Goal: Transaction & Acquisition: Purchase product/service

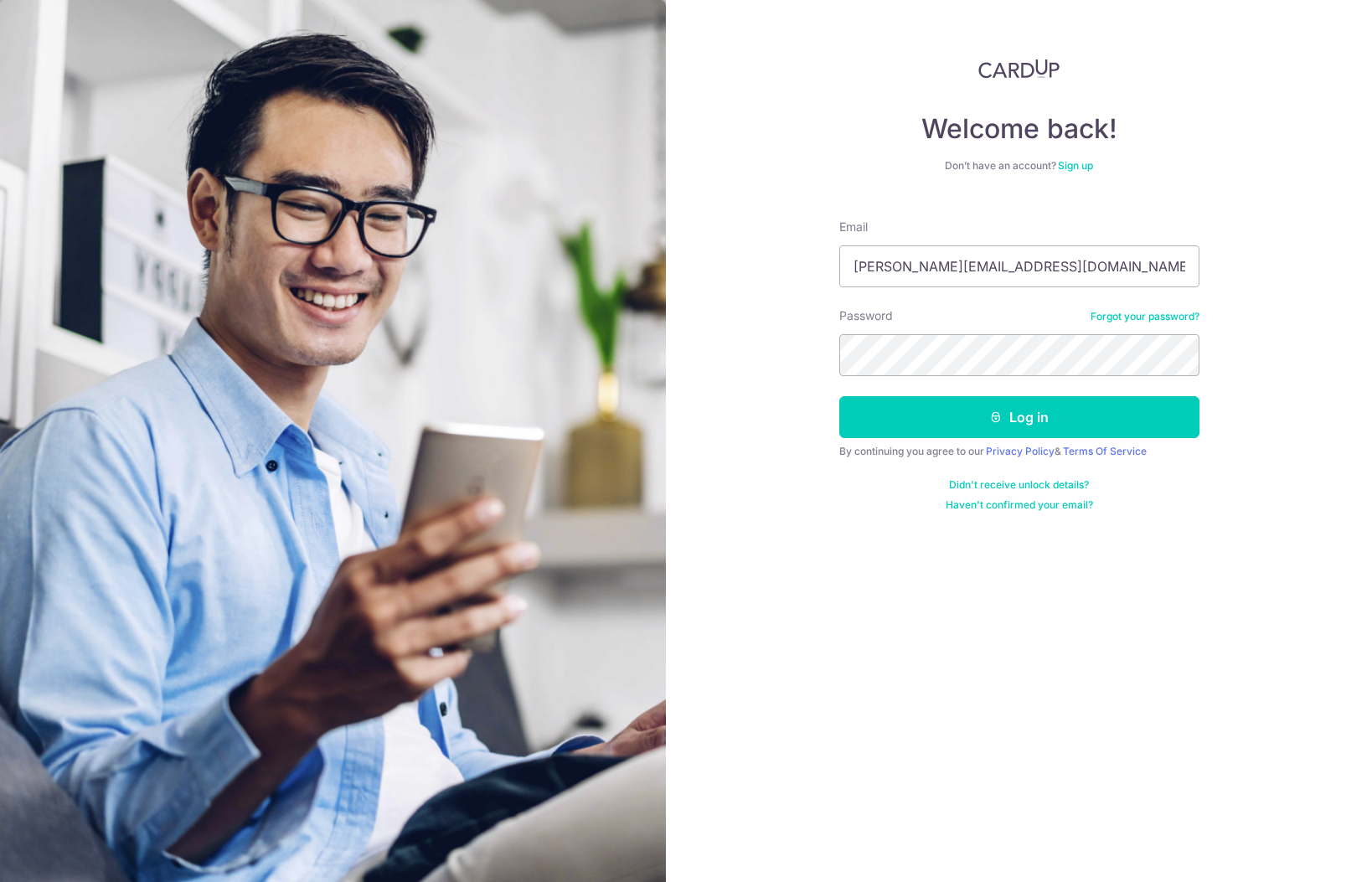
type input "russell.indran@gmail.com"
click at [895, 432] on button "Log in" at bounding box center [1020, 418] width 360 height 42
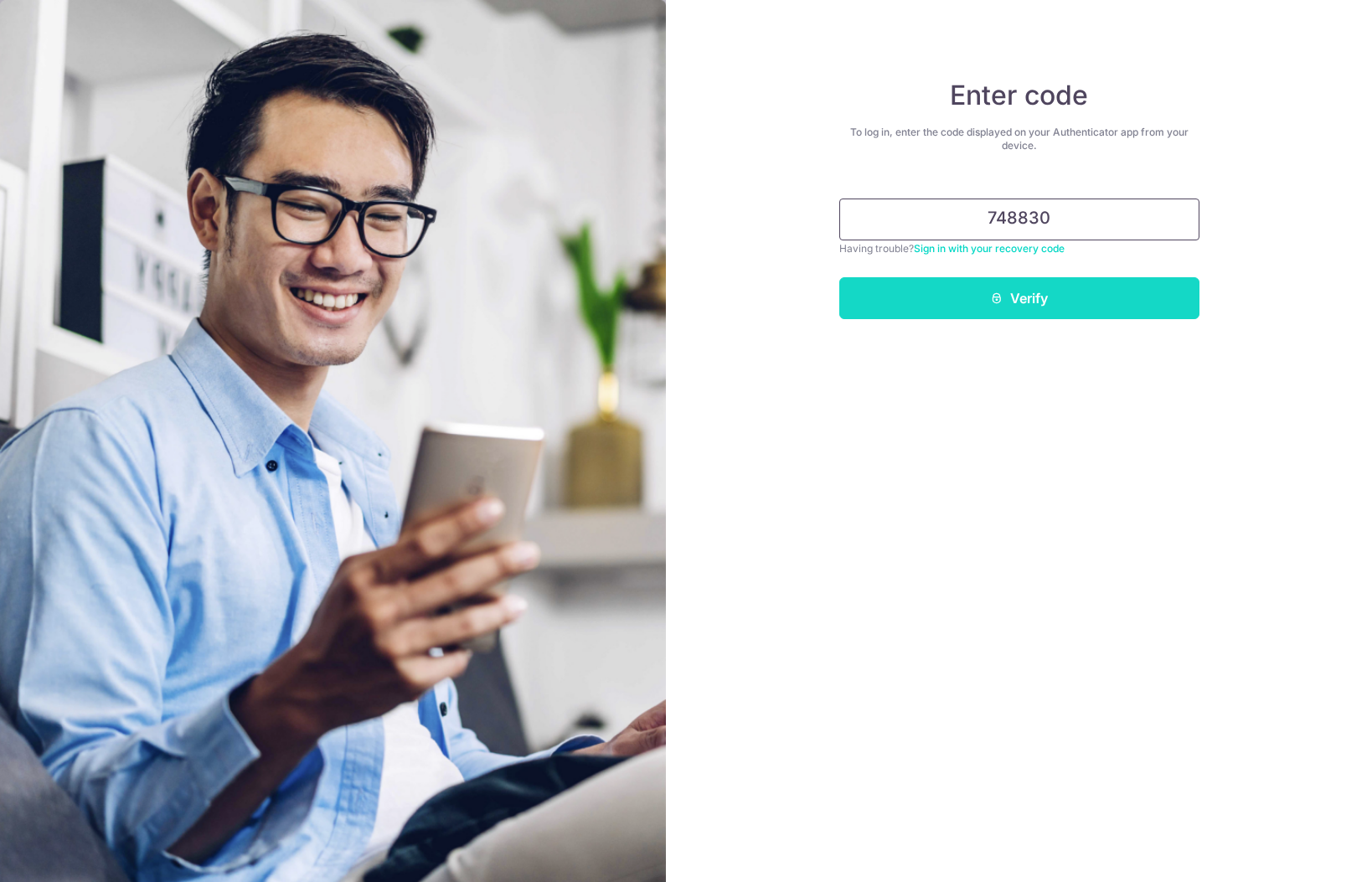
type input "748830"
click at [942, 283] on button "Verify" at bounding box center [1020, 298] width 360 height 42
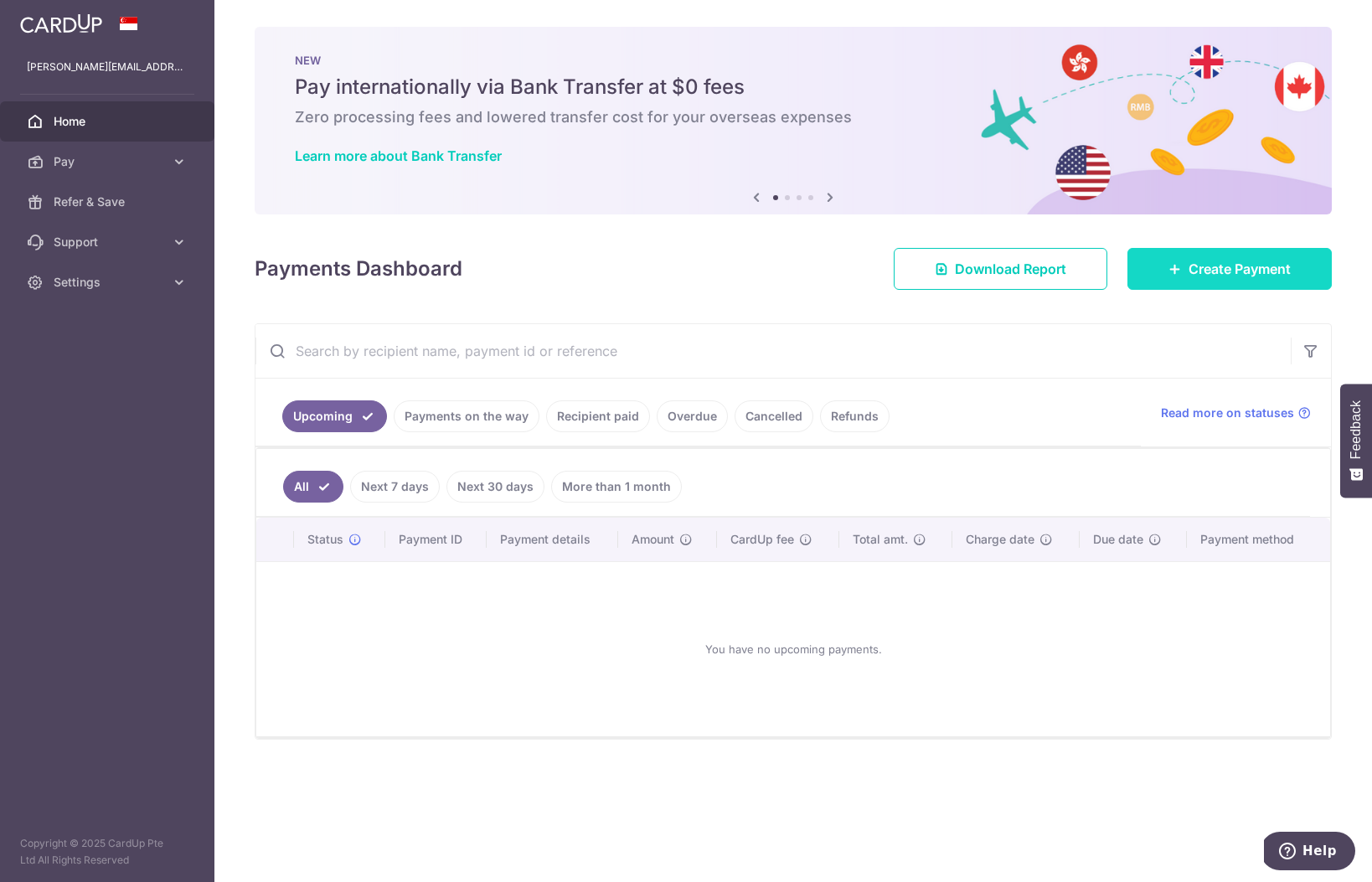
click at [1176, 277] on link "Create Payment" at bounding box center [1229, 269] width 204 height 42
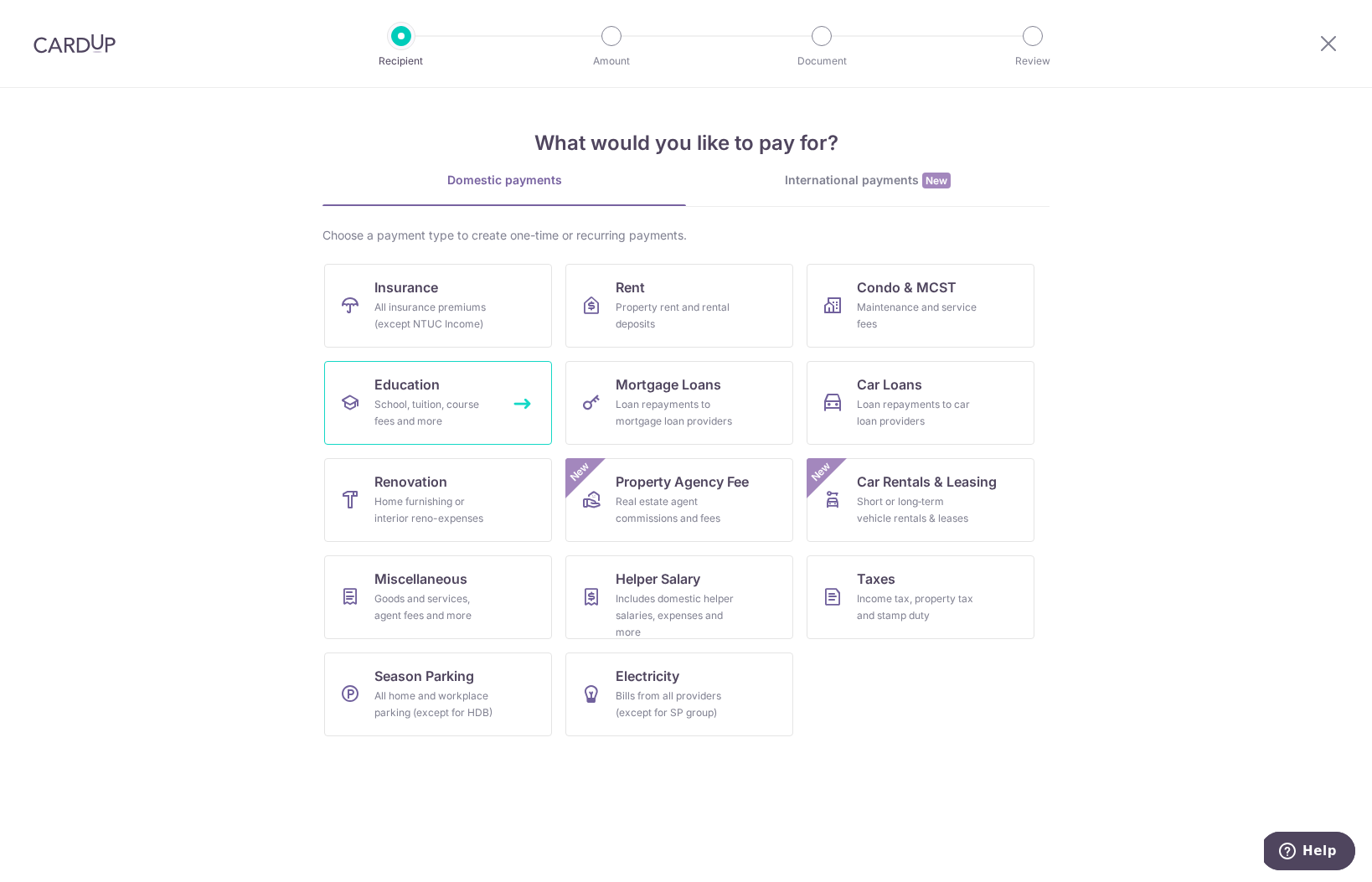
click at [499, 416] on link "Education School, tuition, course fees and more" at bounding box center [438, 403] width 228 height 84
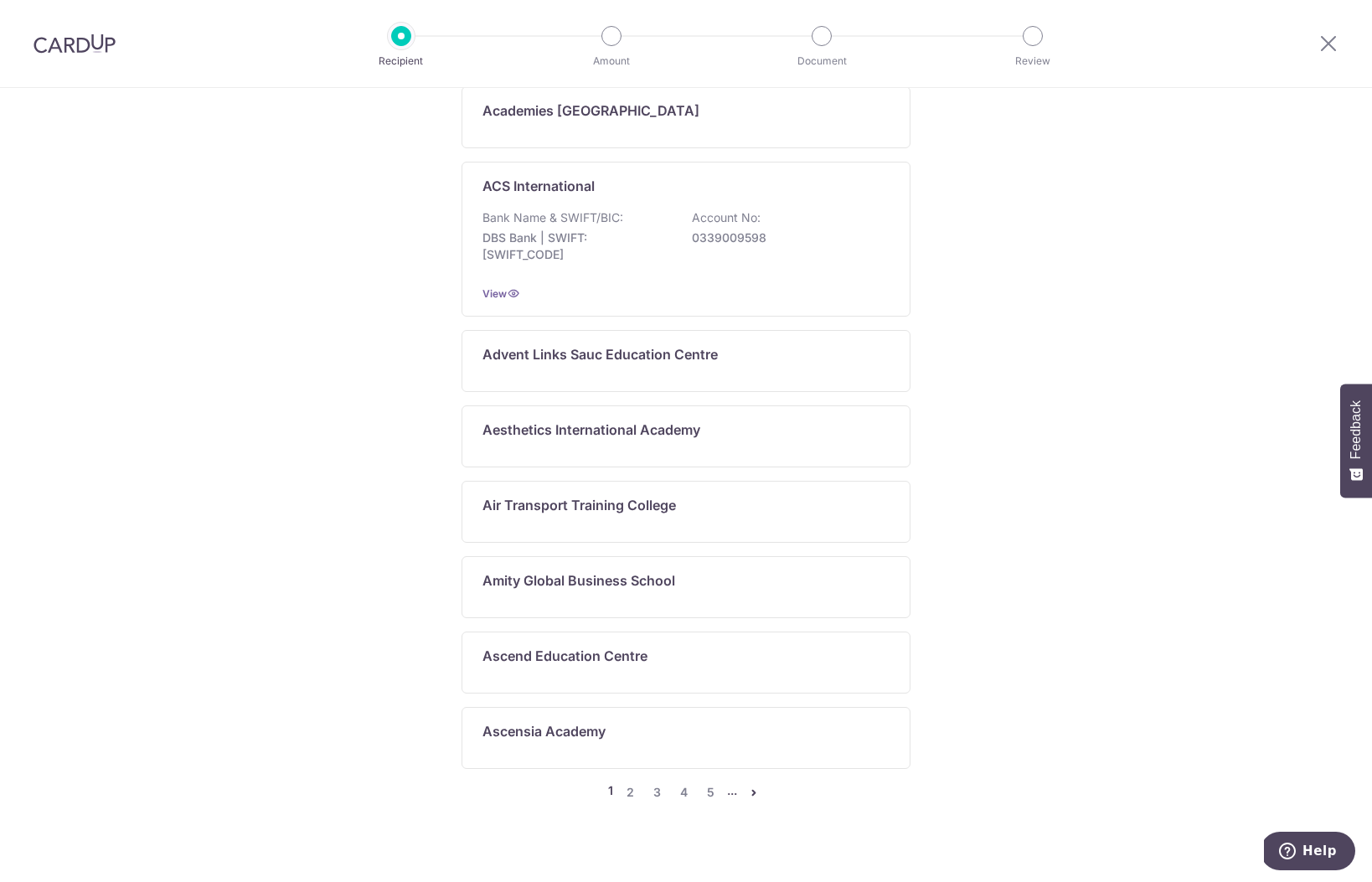
scroll to position [690, 0]
click at [710, 784] on link "5" at bounding box center [710, 794] width 20 height 20
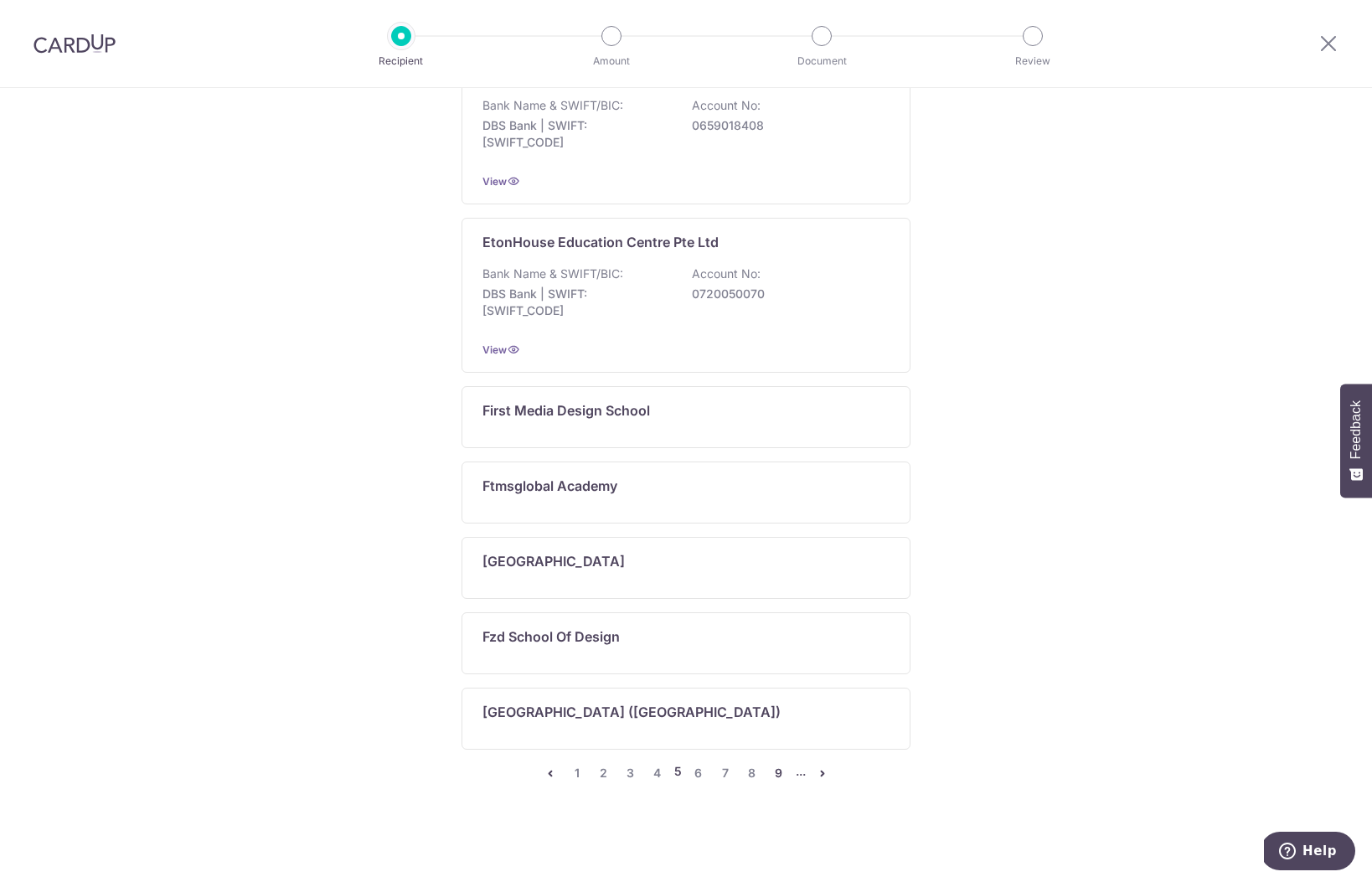
click at [782, 773] on link "9" at bounding box center [779, 773] width 20 height 20
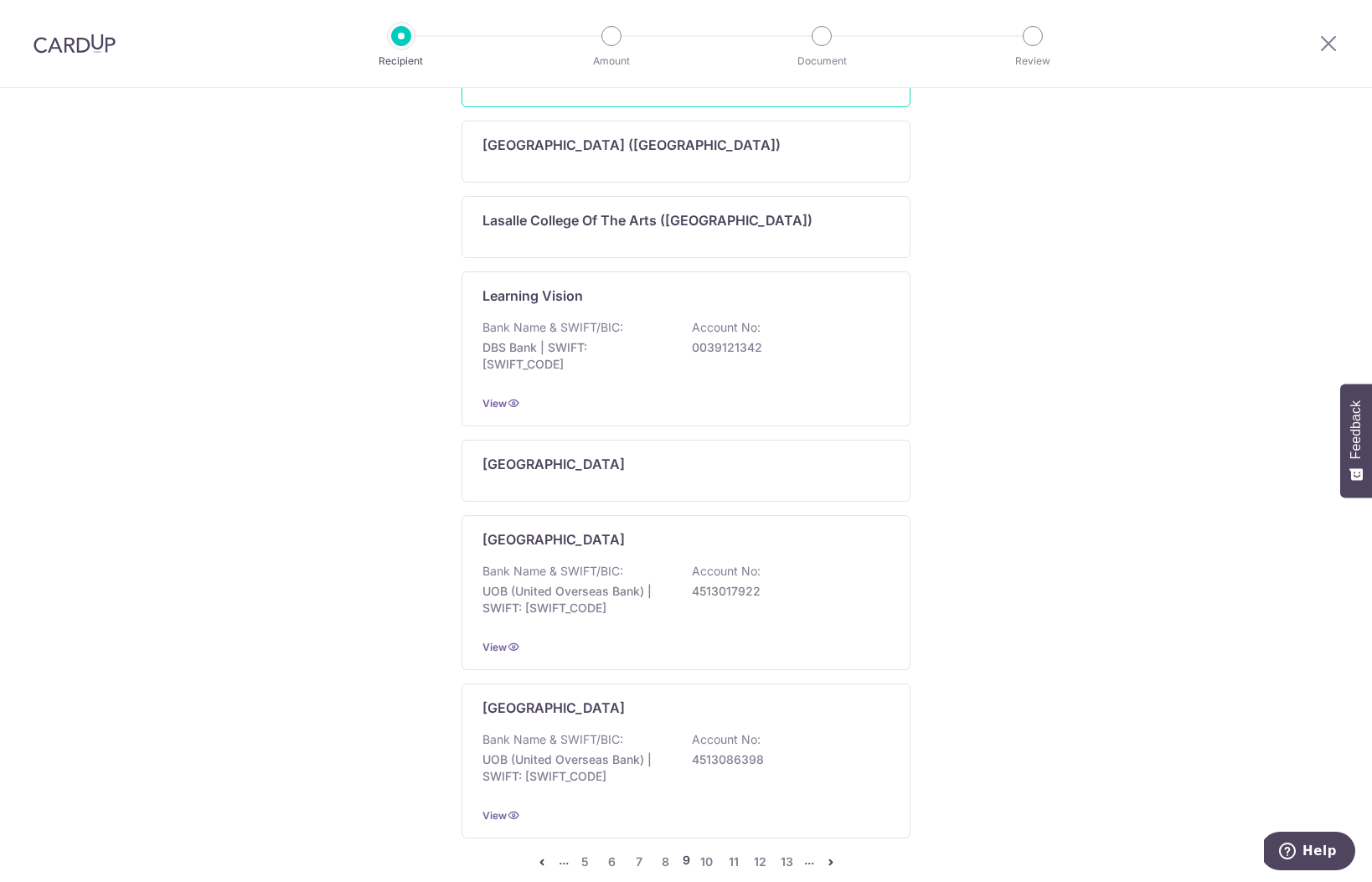
scroll to position [783, 0]
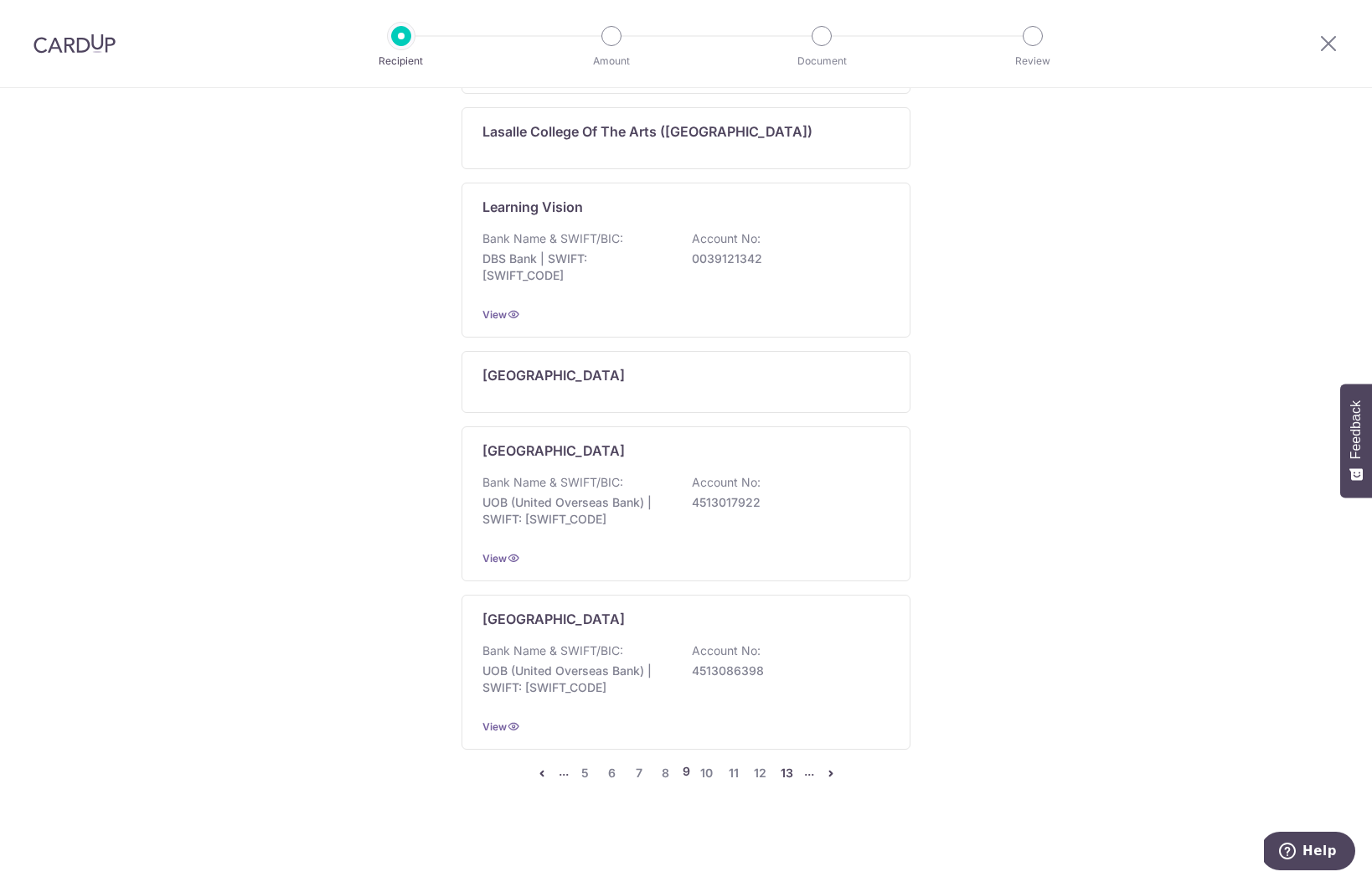
click at [794, 777] on link "13" at bounding box center [787, 773] width 20 height 20
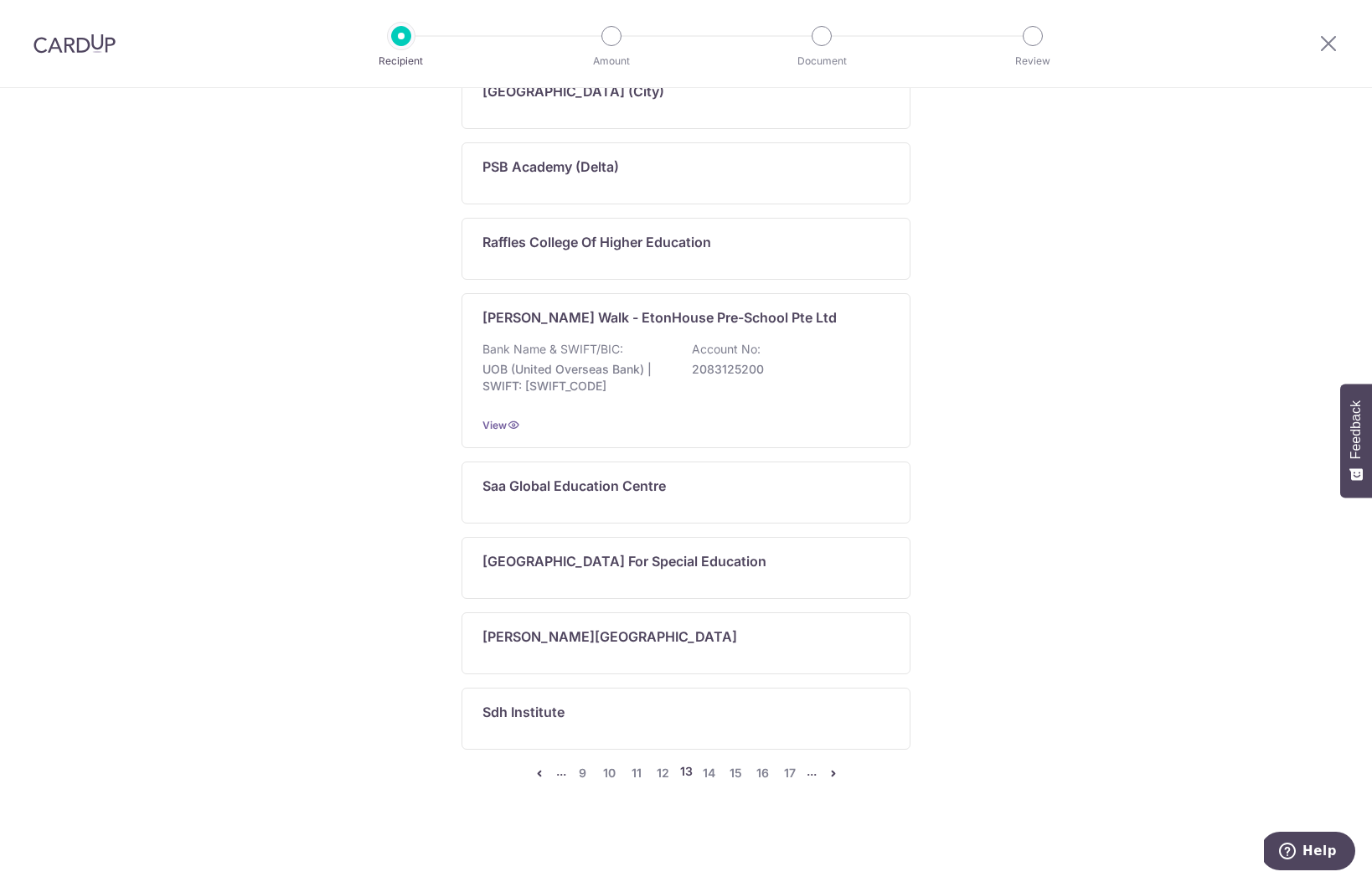
scroll to position [0, 0]
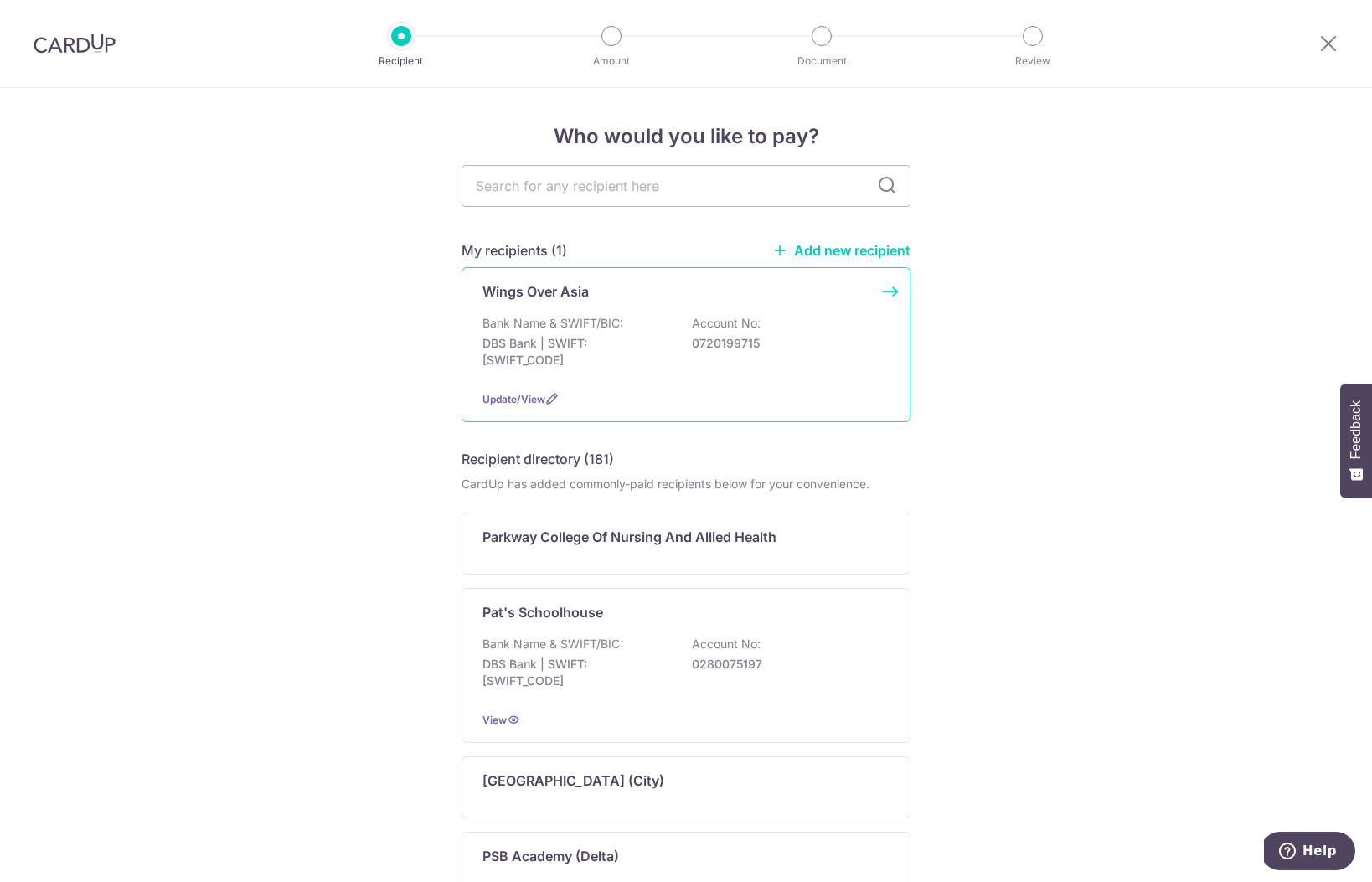
click at [704, 380] on div "Wings Over Asia Bank Name & SWIFT/BIC: DBS Bank | SWIFT: DBSSSGSGXXX Account No…" at bounding box center [686, 345] width 449 height 155
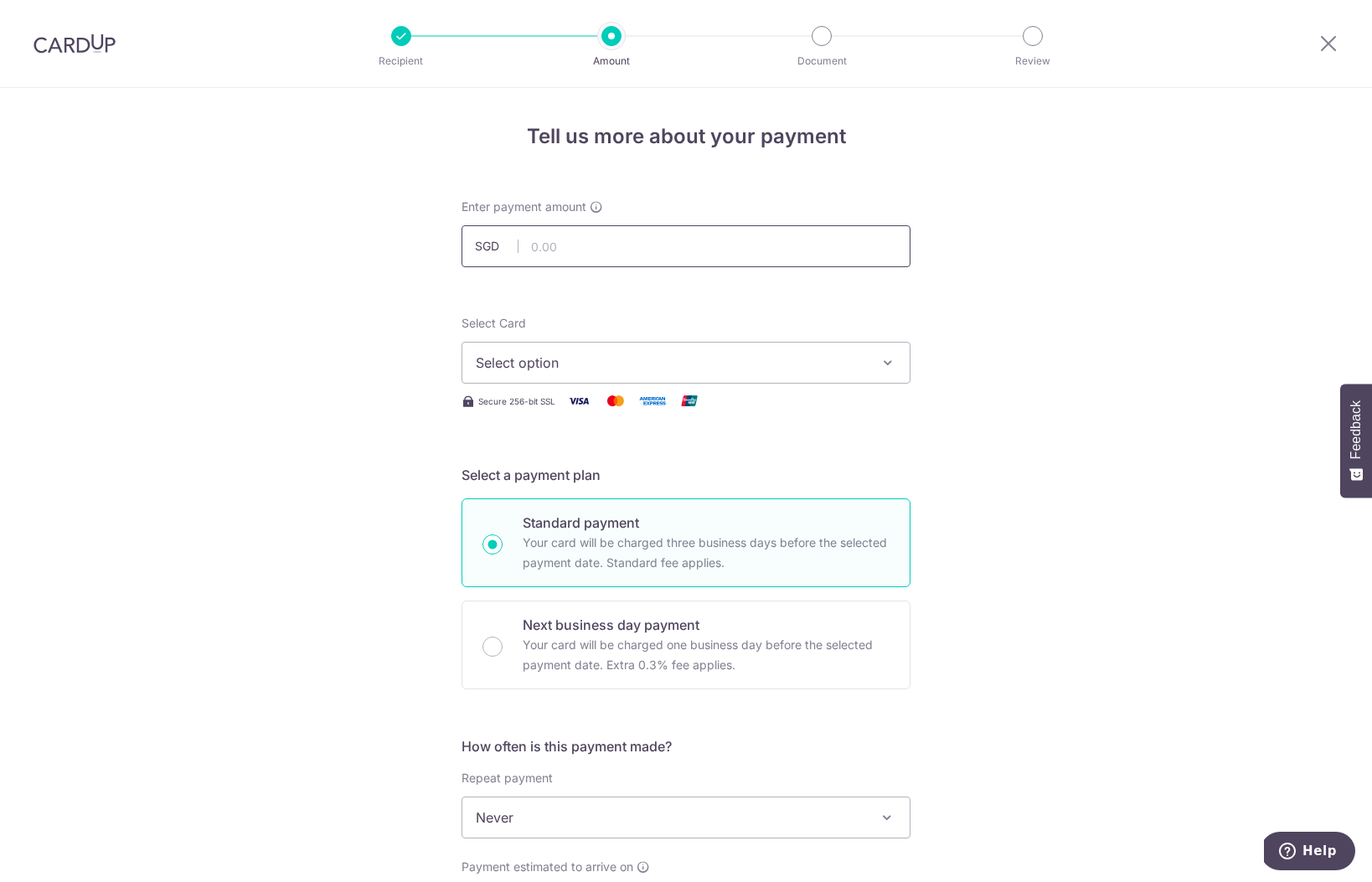
click at [668, 241] on input "text" at bounding box center [686, 246] width 449 height 42
type input "2,616.00"
click at [605, 369] on span "Select option" at bounding box center [670, 362] width 390 height 20
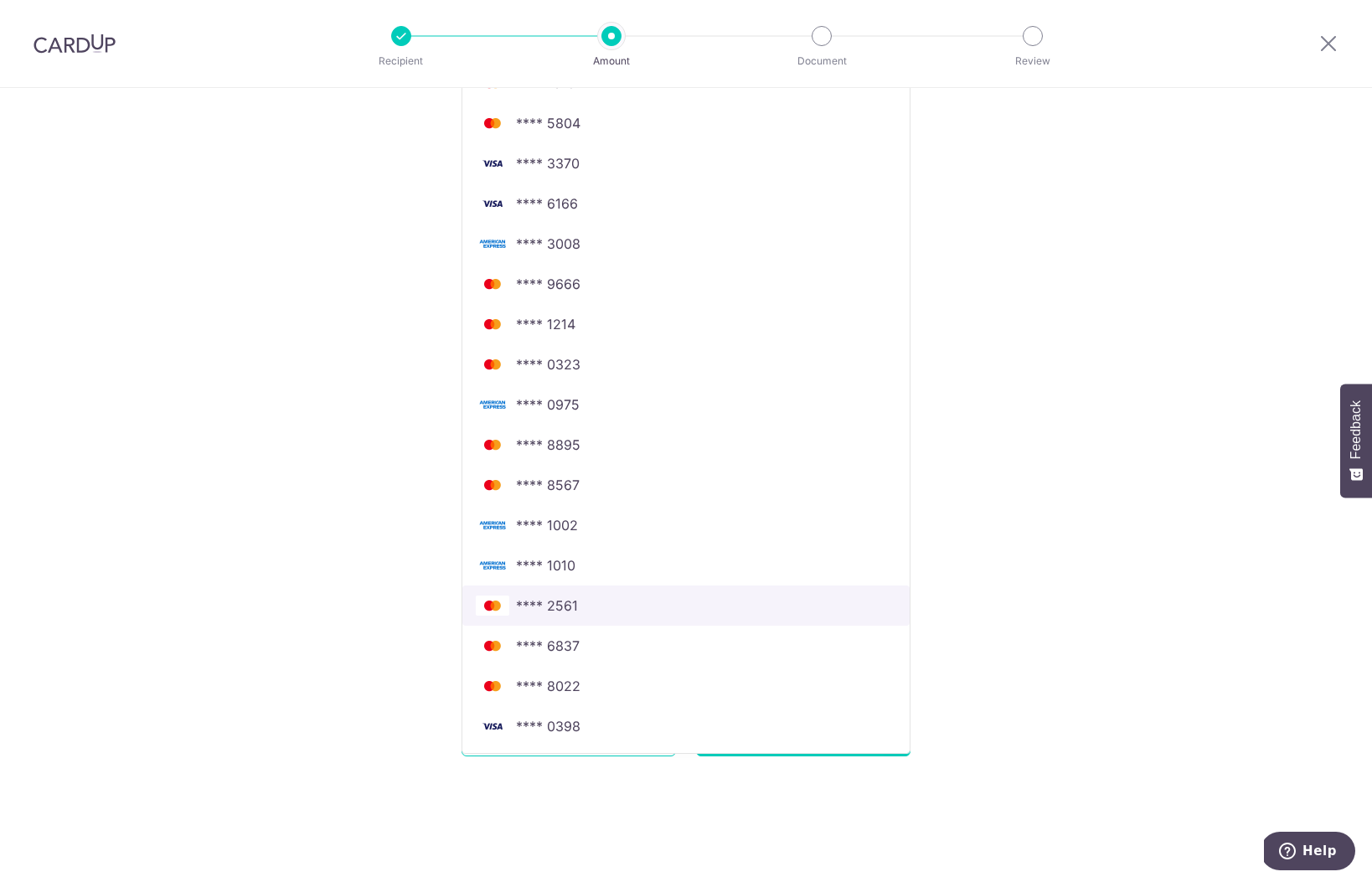
scroll to position [721, 0]
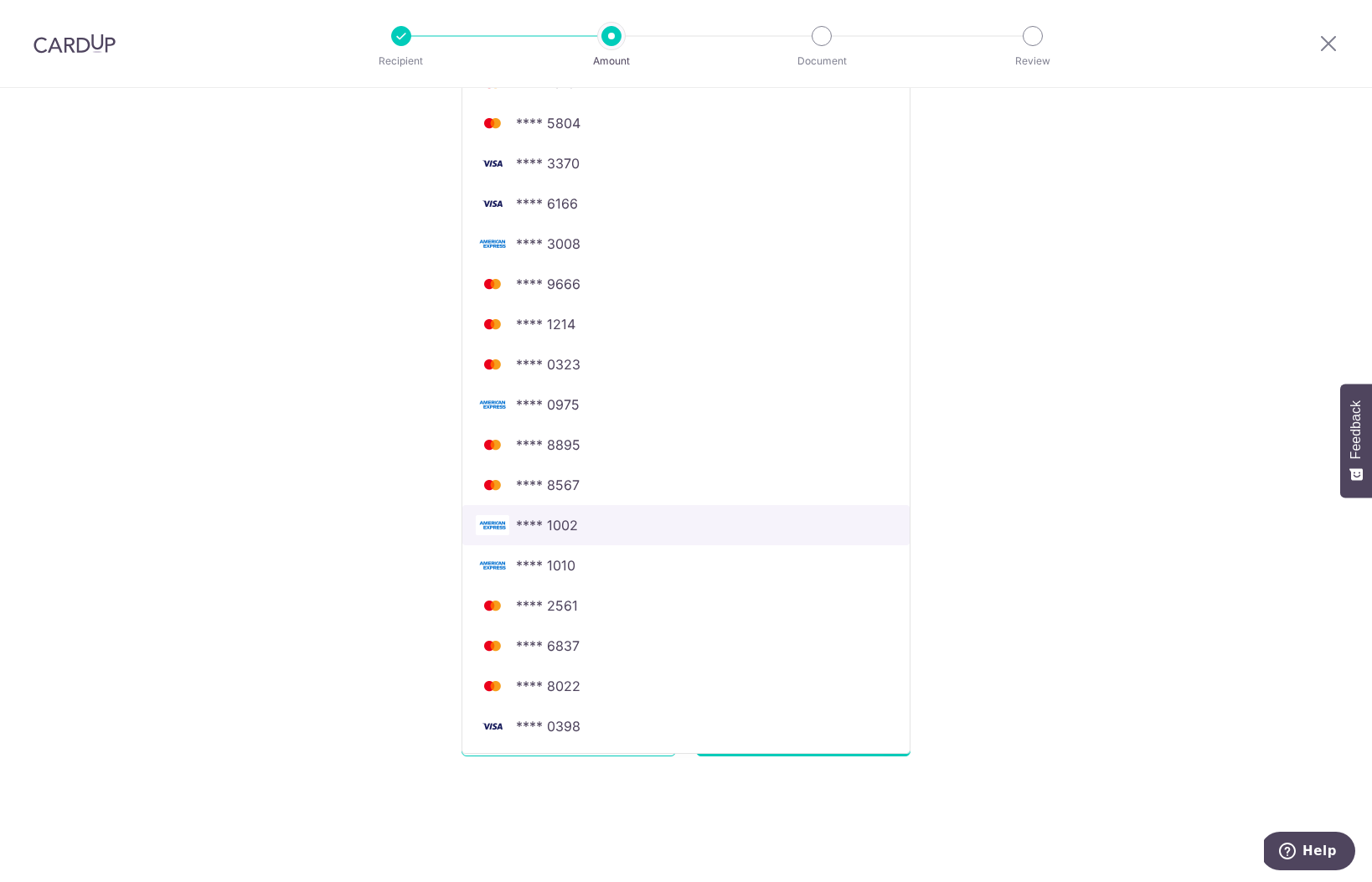
click at [576, 524] on span "**** 1002" at bounding box center [546, 525] width 62 height 20
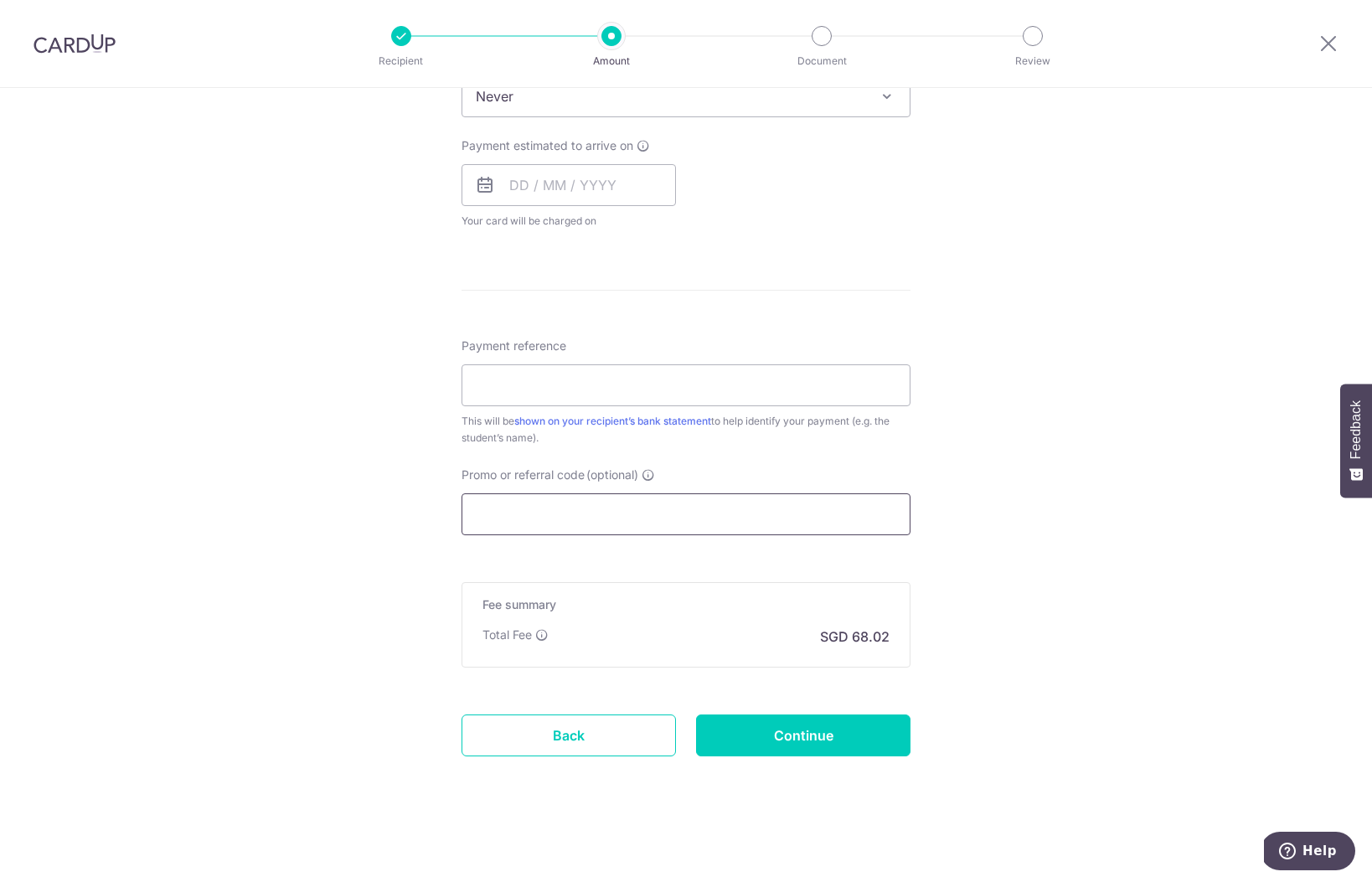
scroll to position [363, 0]
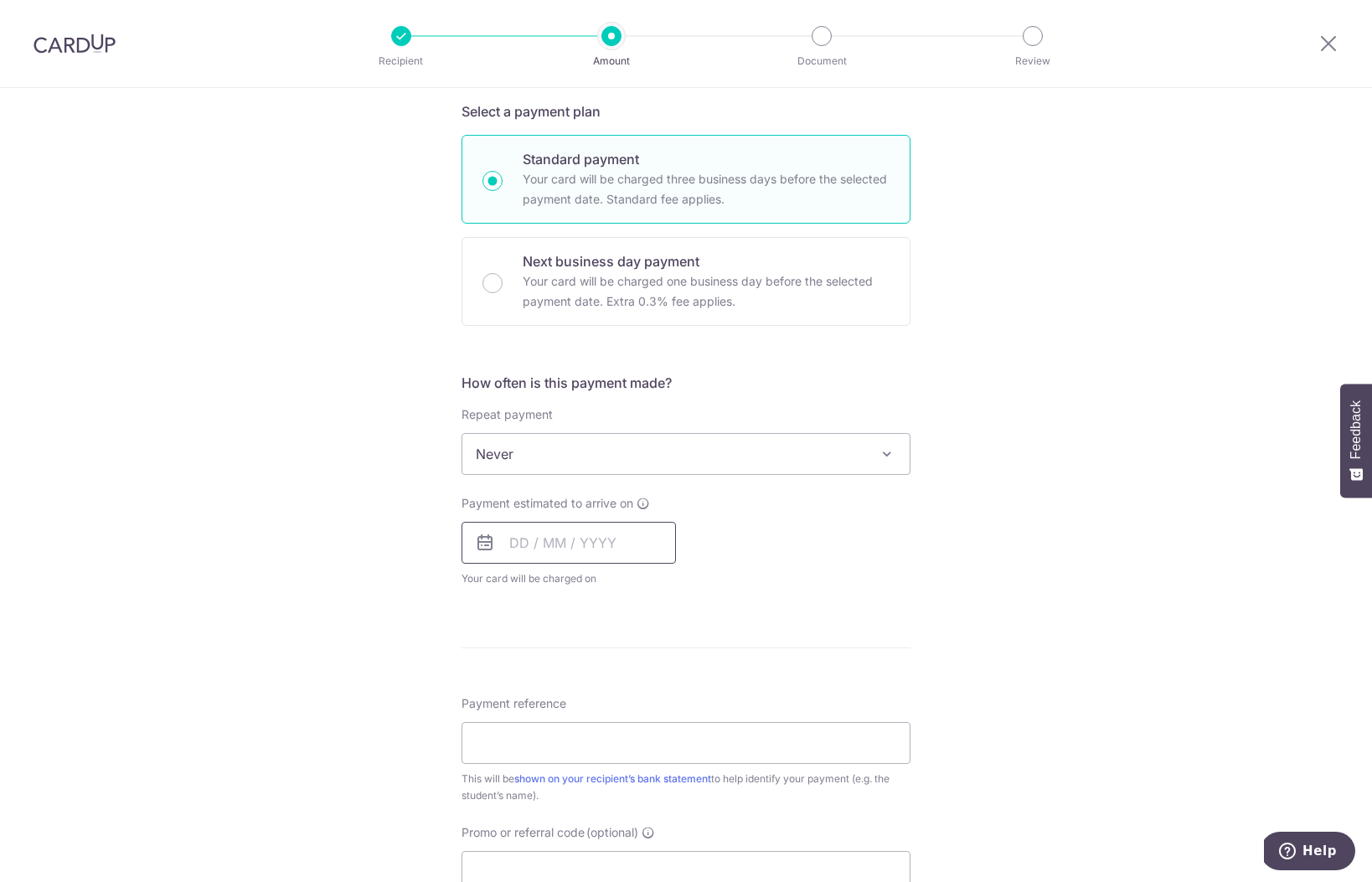
click at [530, 539] on input "text" at bounding box center [568, 543] width 214 height 42
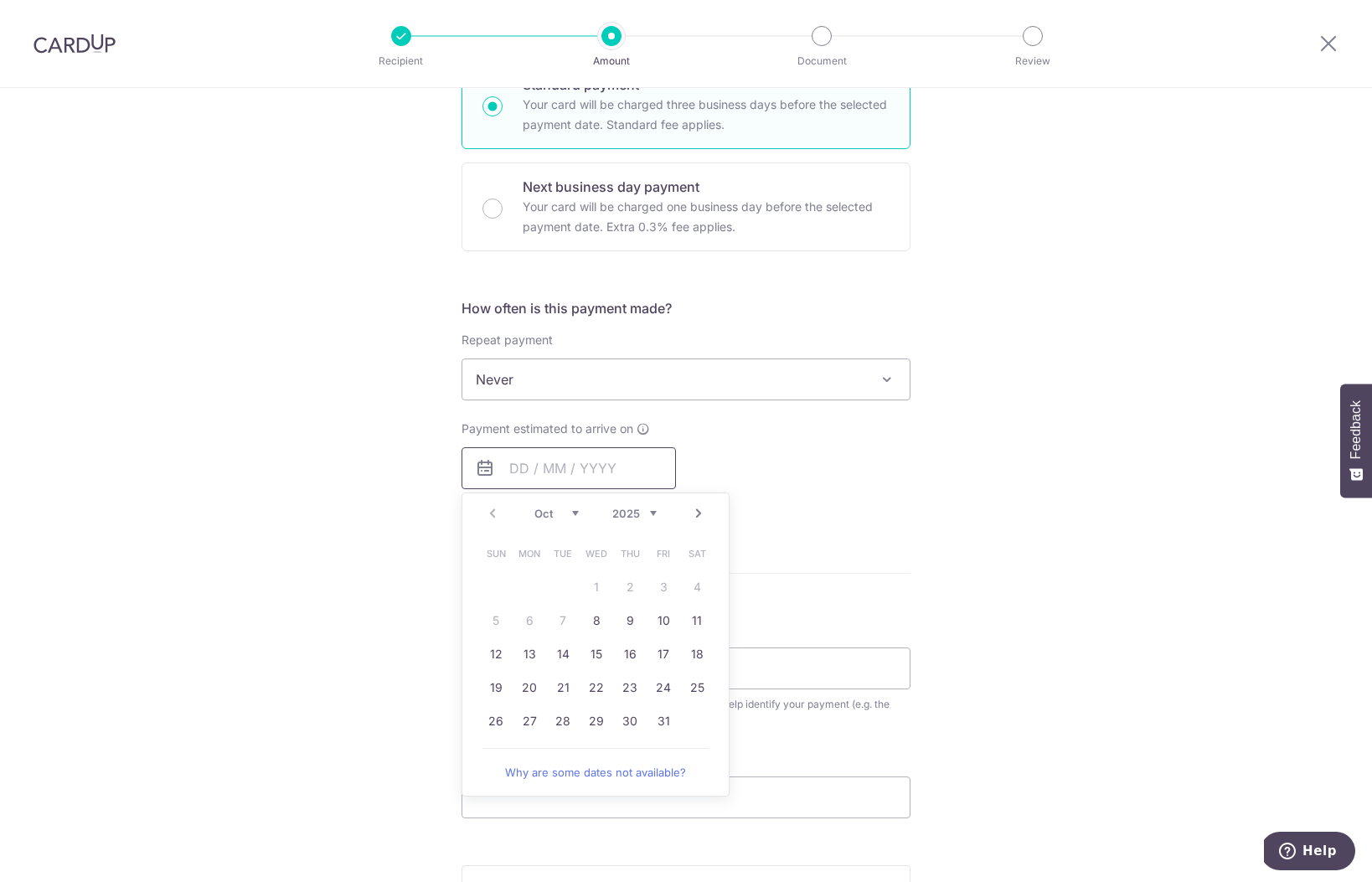
scroll to position [442, 0]
click at [624, 692] on link "23" at bounding box center [629, 683] width 27 height 27
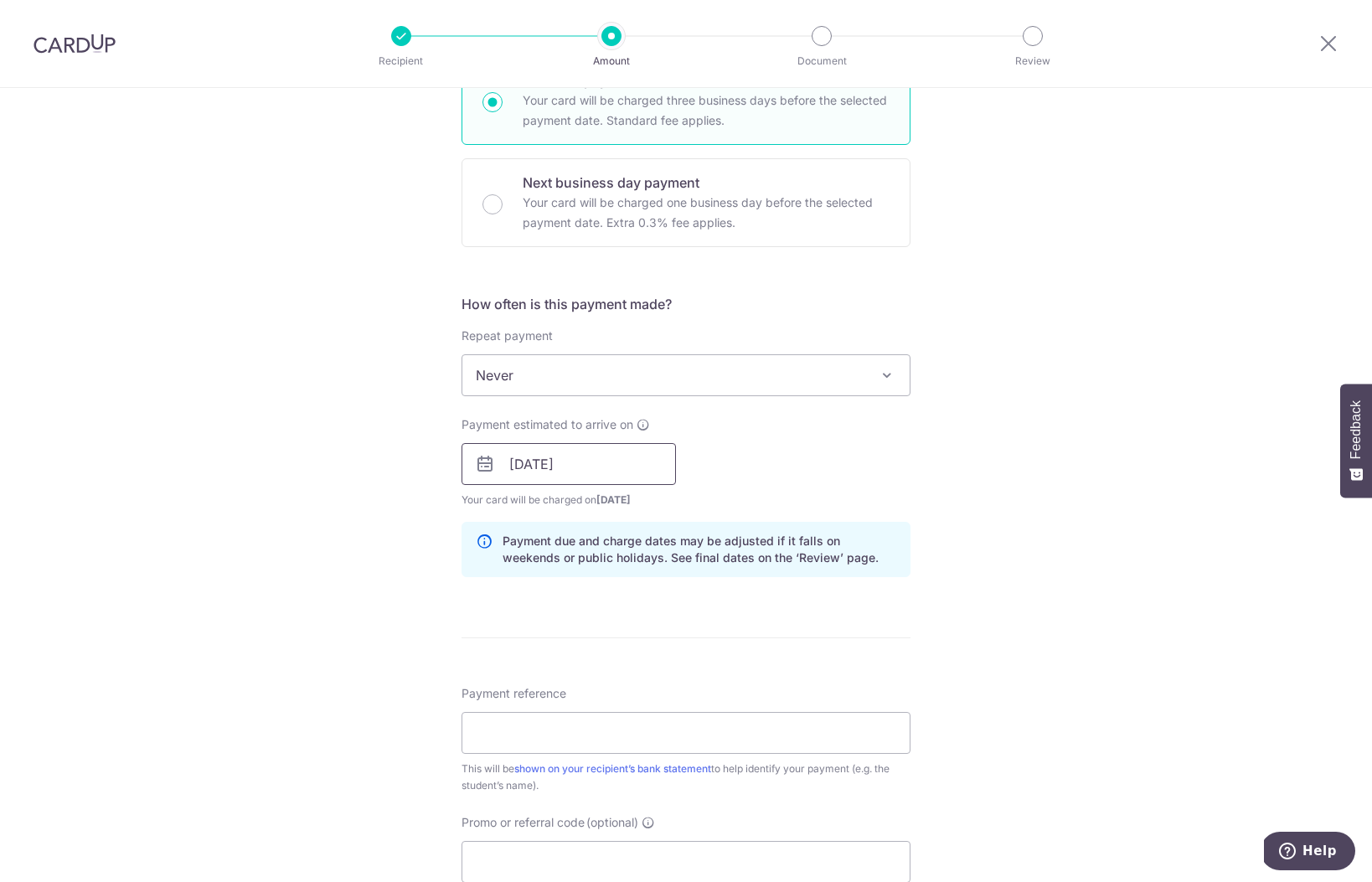
click at [521, 469] on input "23/10/2025" at bounding box center [568, 464] width 214 height 42
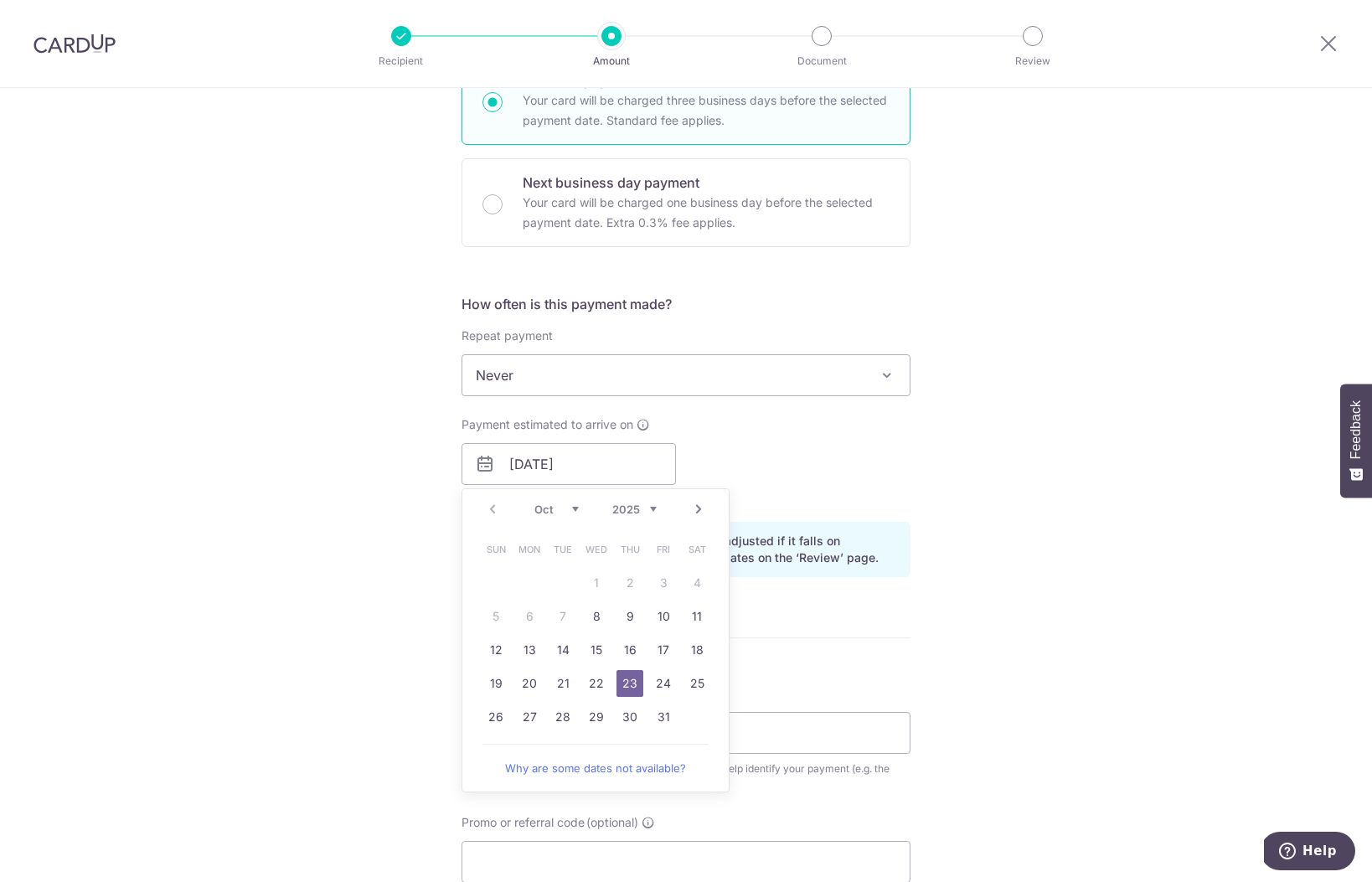
click at [653, 670] on td "24" at bounding box center [663, 683] width 33 height 33
type input "24/10/2025"
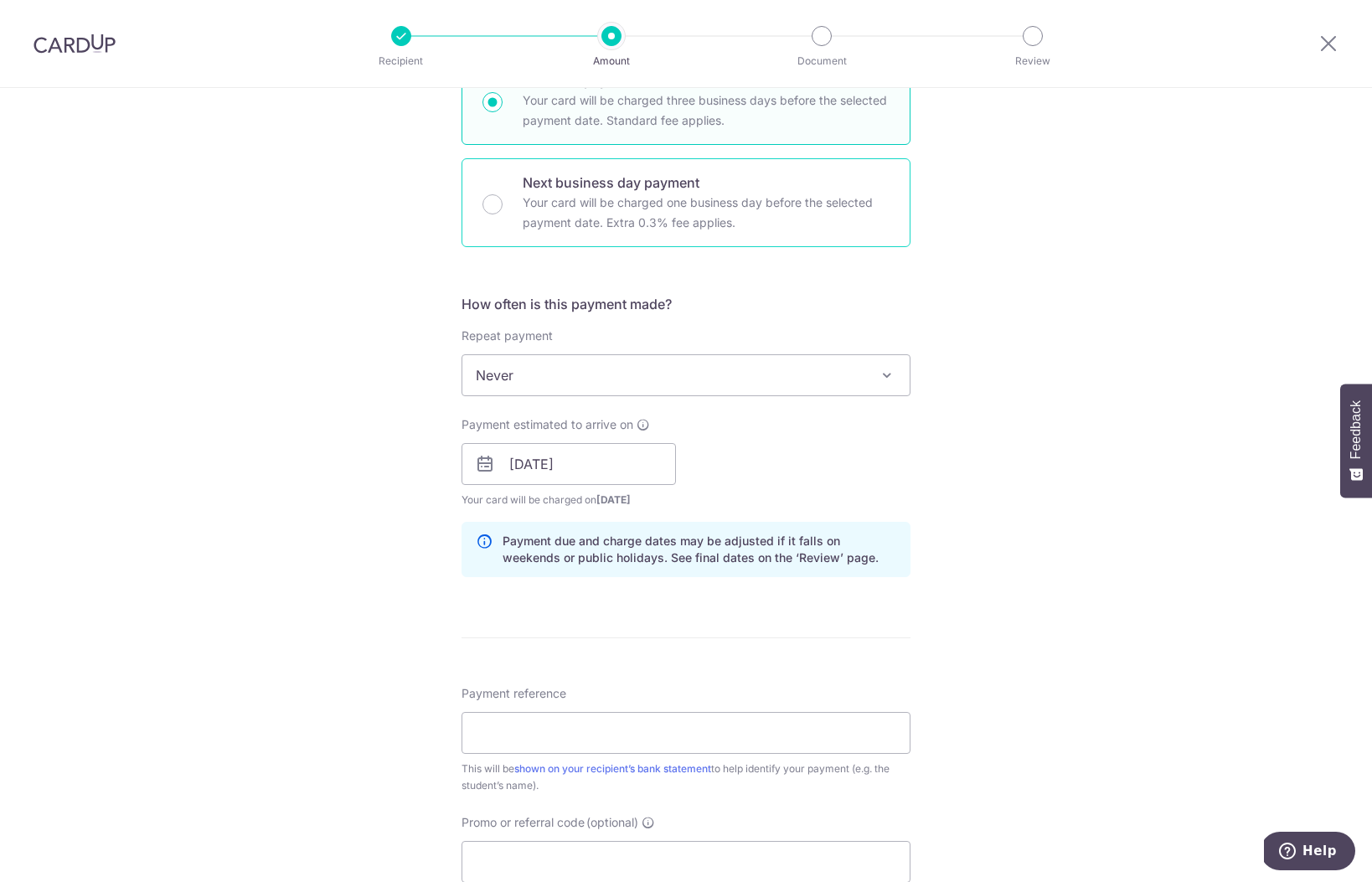
click at [605, 211] on p "Your card will be charged one business day before the selected payment date. Ex…" at bounding box center [705, 212] width 367 height 40
click at [502, 211] on input "Next business day payment Your card will be charged one business day before the…" at bounding box center [493, 204] width 20 height 20
radio input "false"
radio input "true"
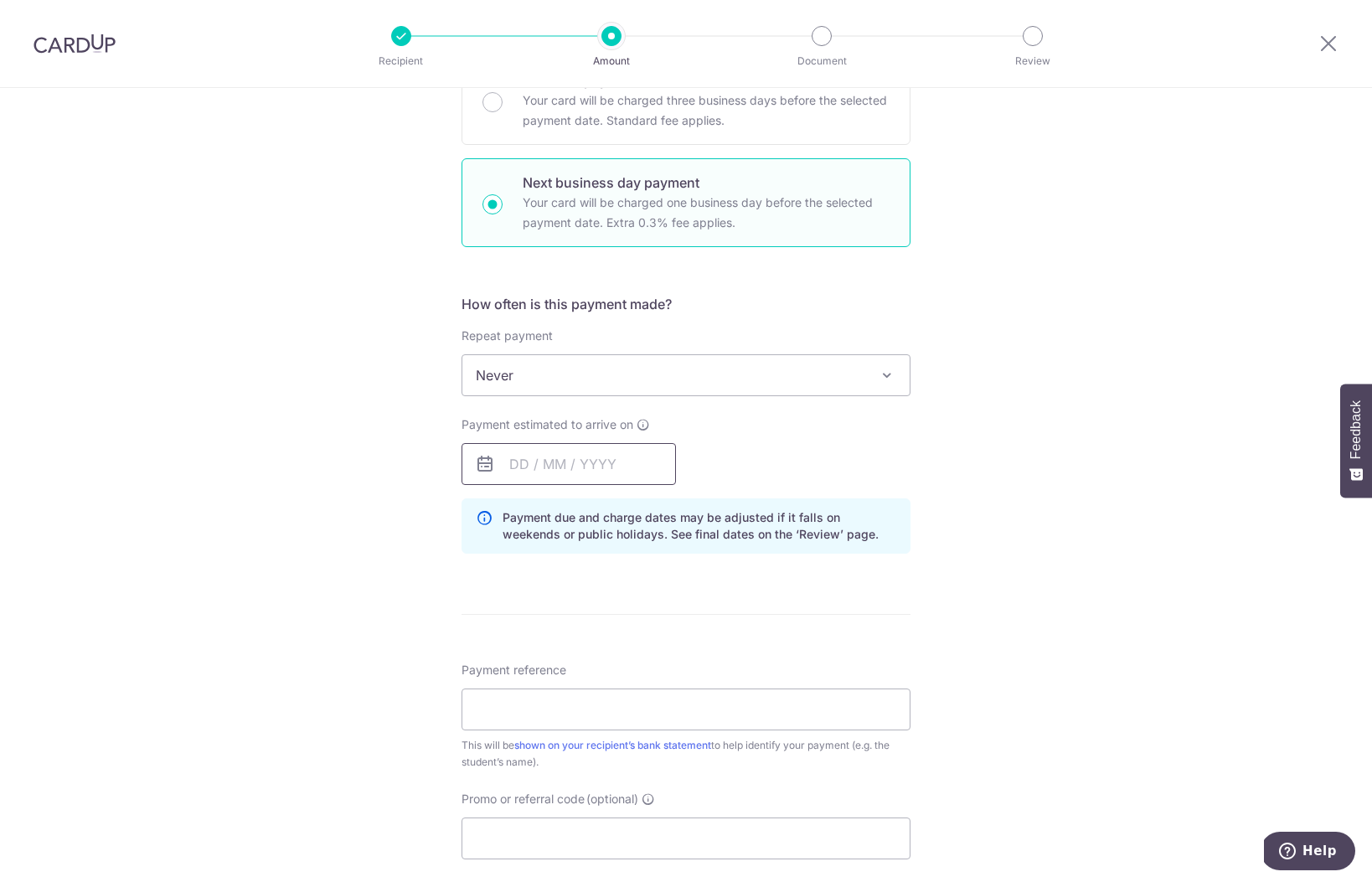
click at [520, 476] on input "text" at bounding box center [568, 464] width 214 height 42
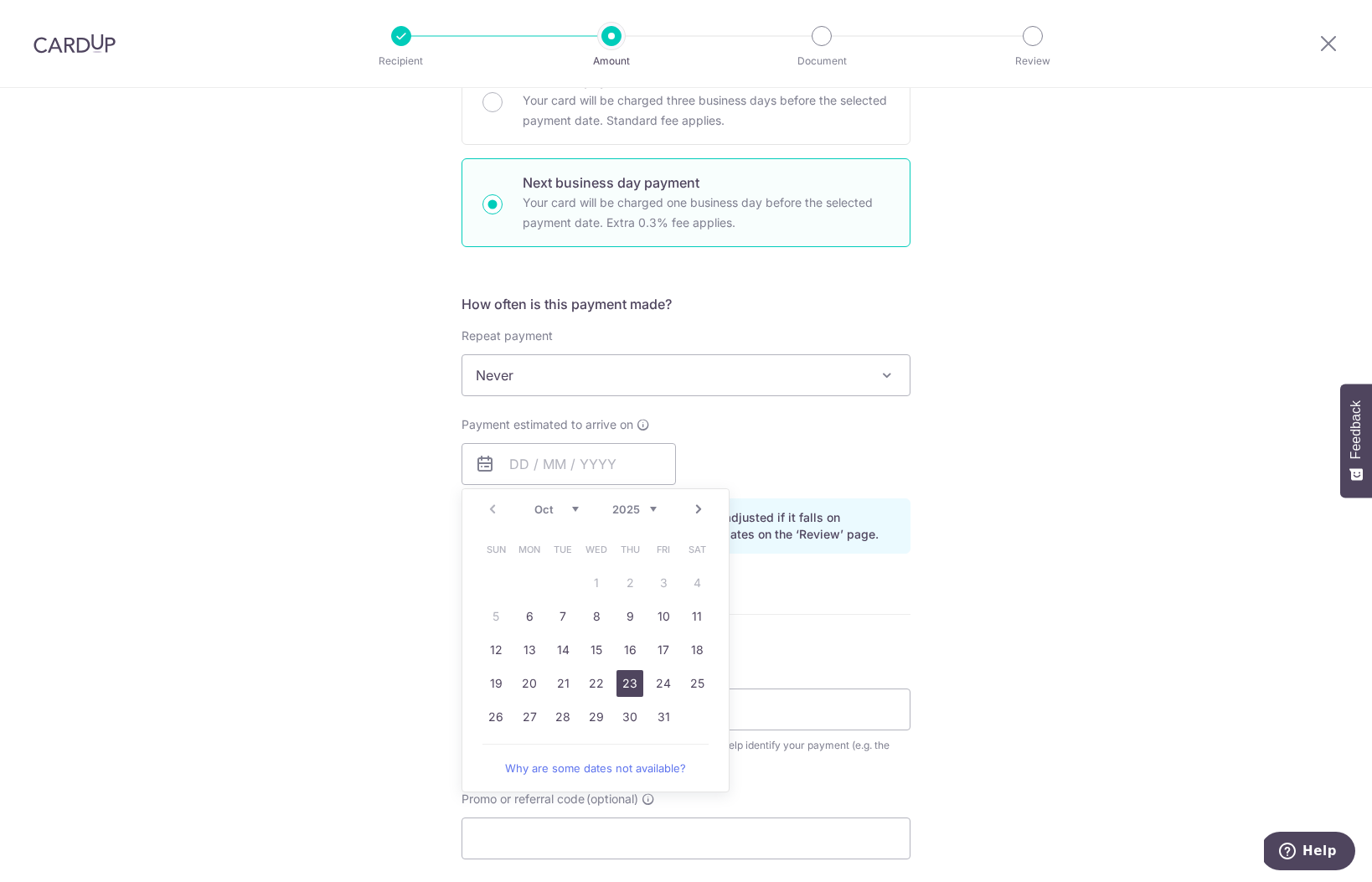
click at [626, 680] on link "23" at bounding box center [629, 683] width 27 height 27
type input "23/10/2025"
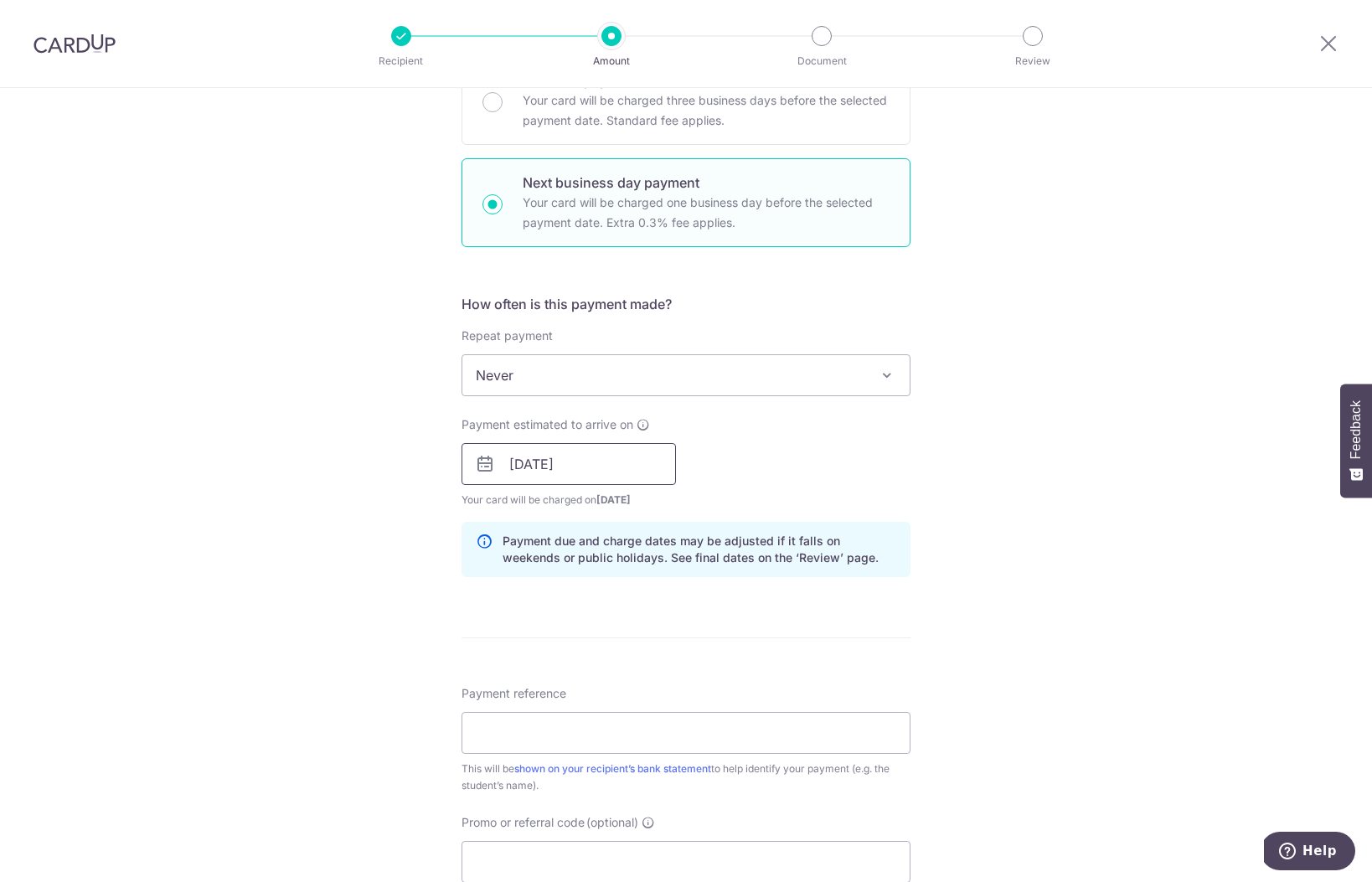
click at [527, 467] on input "23/10/2025" at bounding box center [568, 464] width 214 height 42
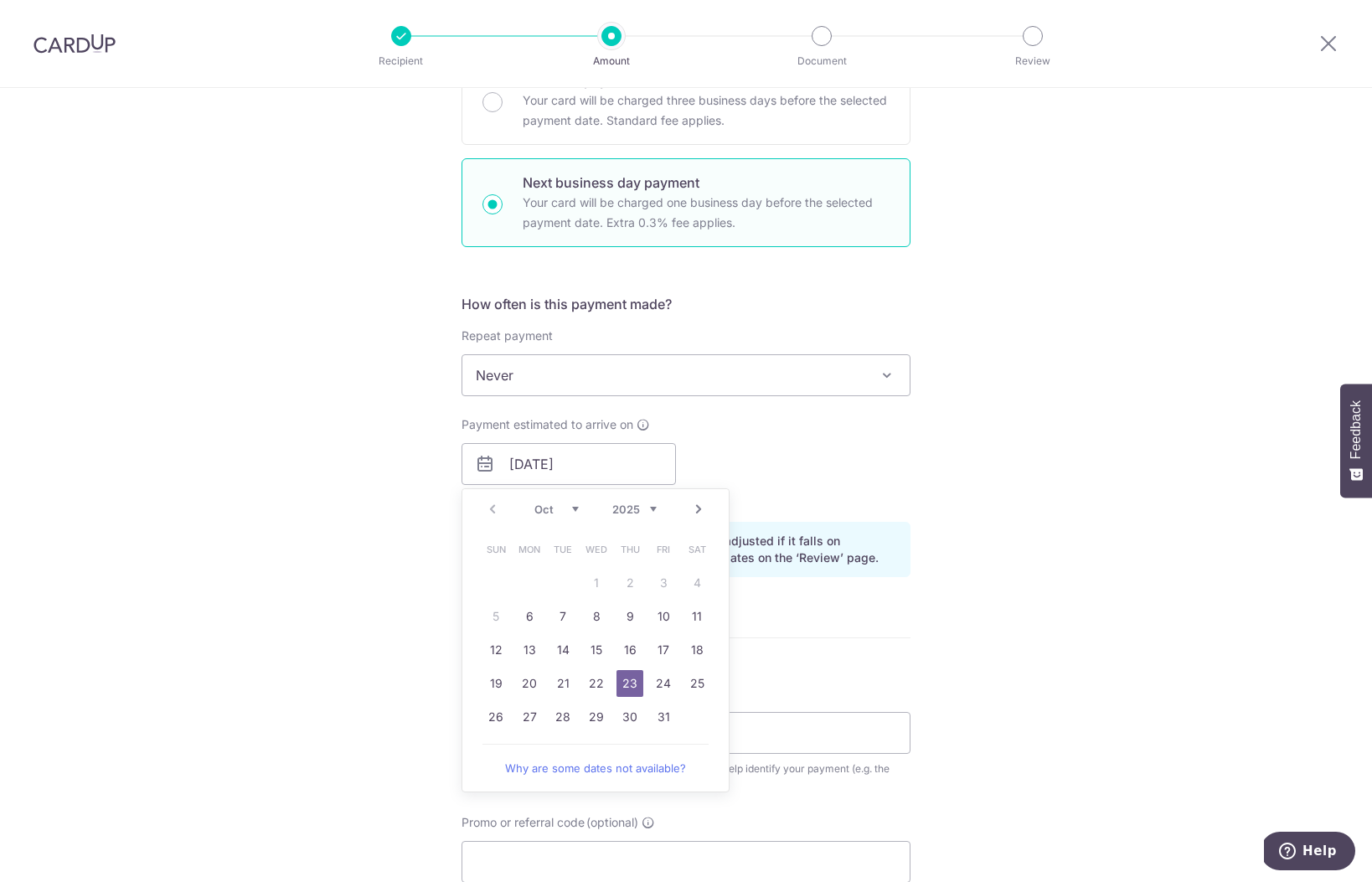
click at [1078, 351] on div "Tell us more about your payment Enter payment amount SGD 2,616.00 2616.00 Selec…" at bounding box center [686, 478] width 1372 height 1665
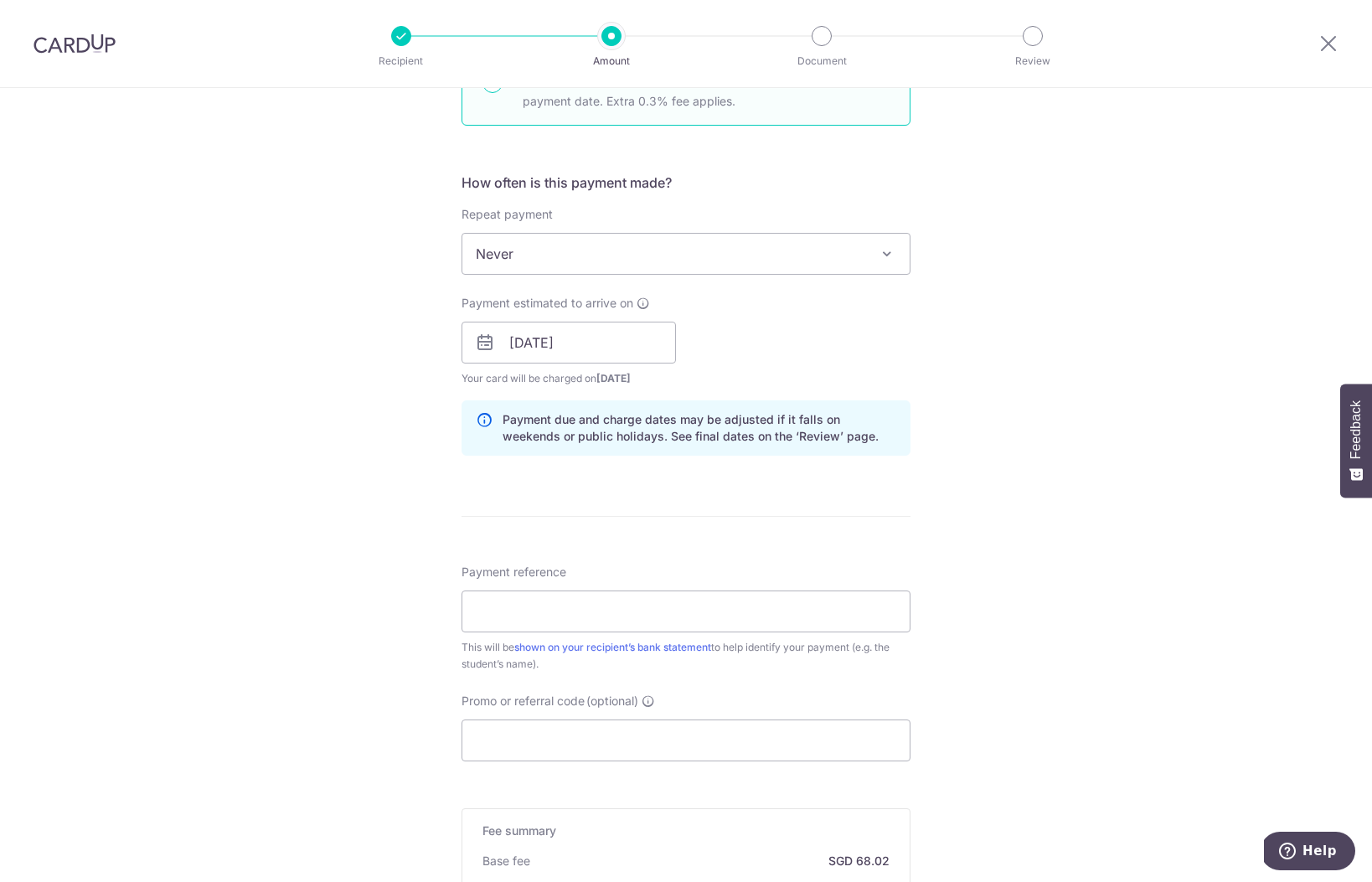
scroll to position [599, 0]
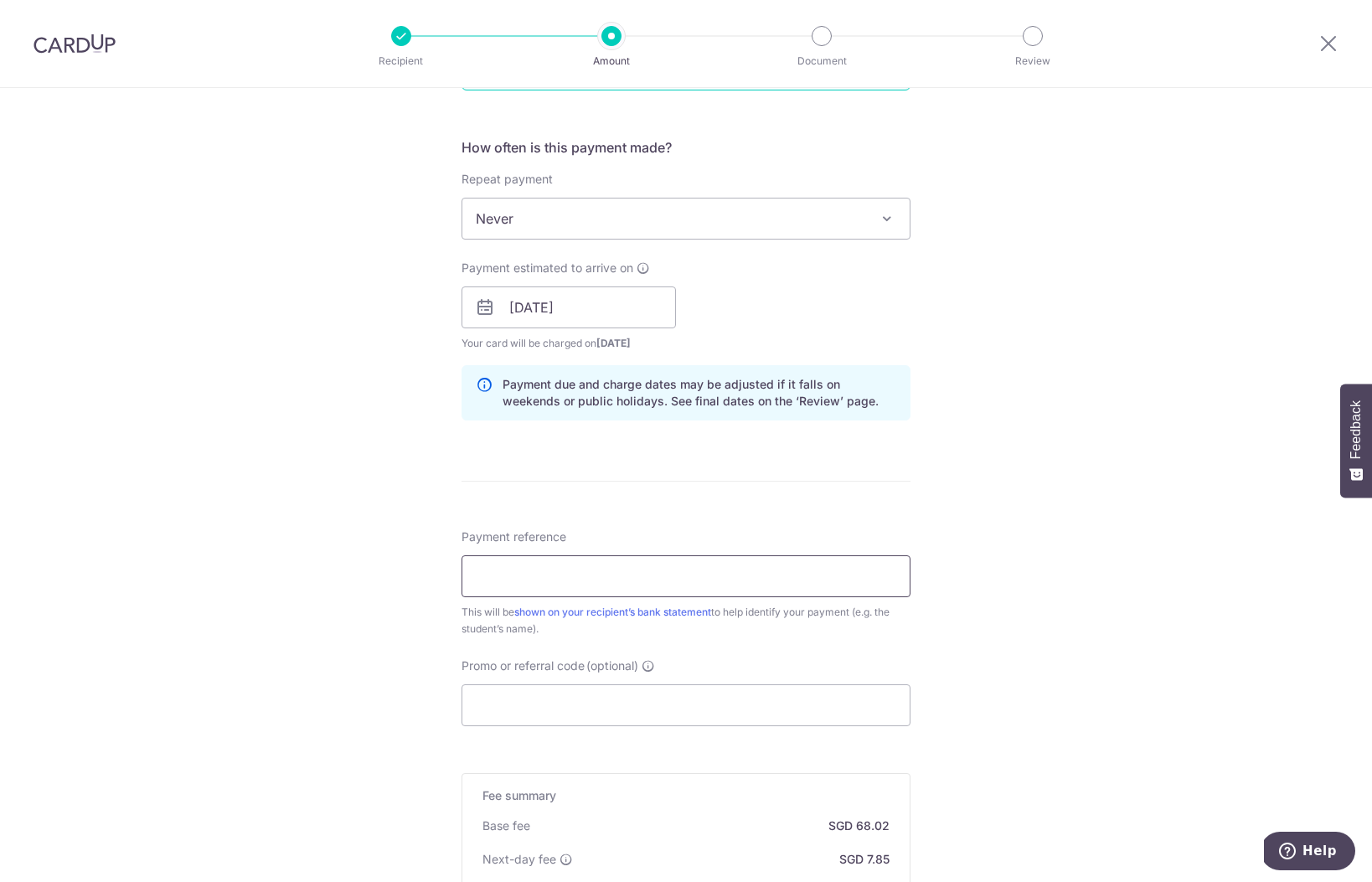
click at [703, 576] on input "Payment reference" at bounding box center [686, 577] width 449 height 42
click at [559, 573] on input "Payment reference" at bounding box center [686, 577] width 449 height 42
paste input "2508200"
click at [646, 576] on input "Invoice 2508200 Nov 2025 renewal" at bounding box center [686, 577] width 449 height 42
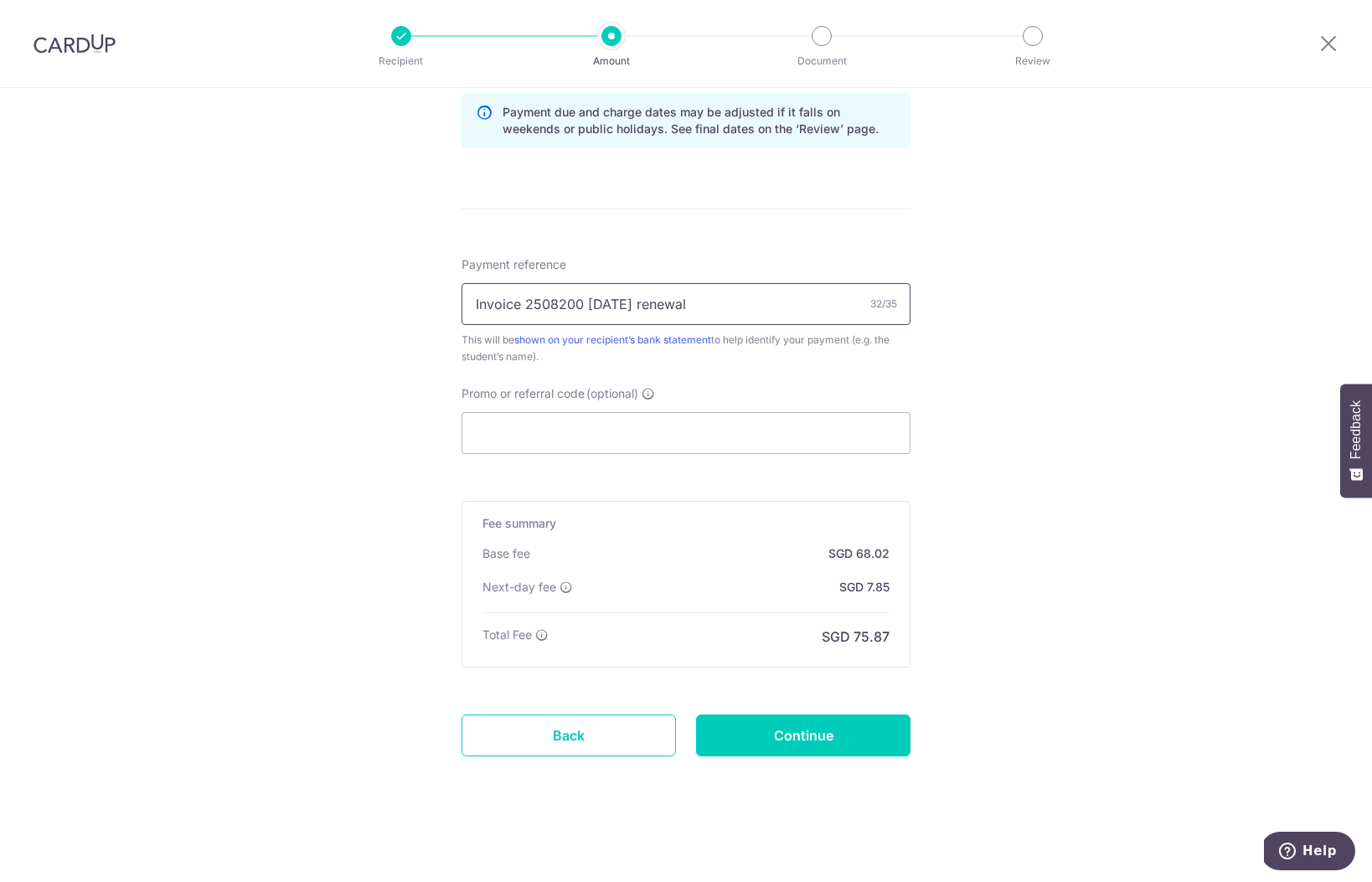
scroll to position [871, 0]
type input "Invoice 2508200 Nov 2025 renewal"
click at [780, 722] on input "Continue" at bounding box center [803, 736] width 214 height 42
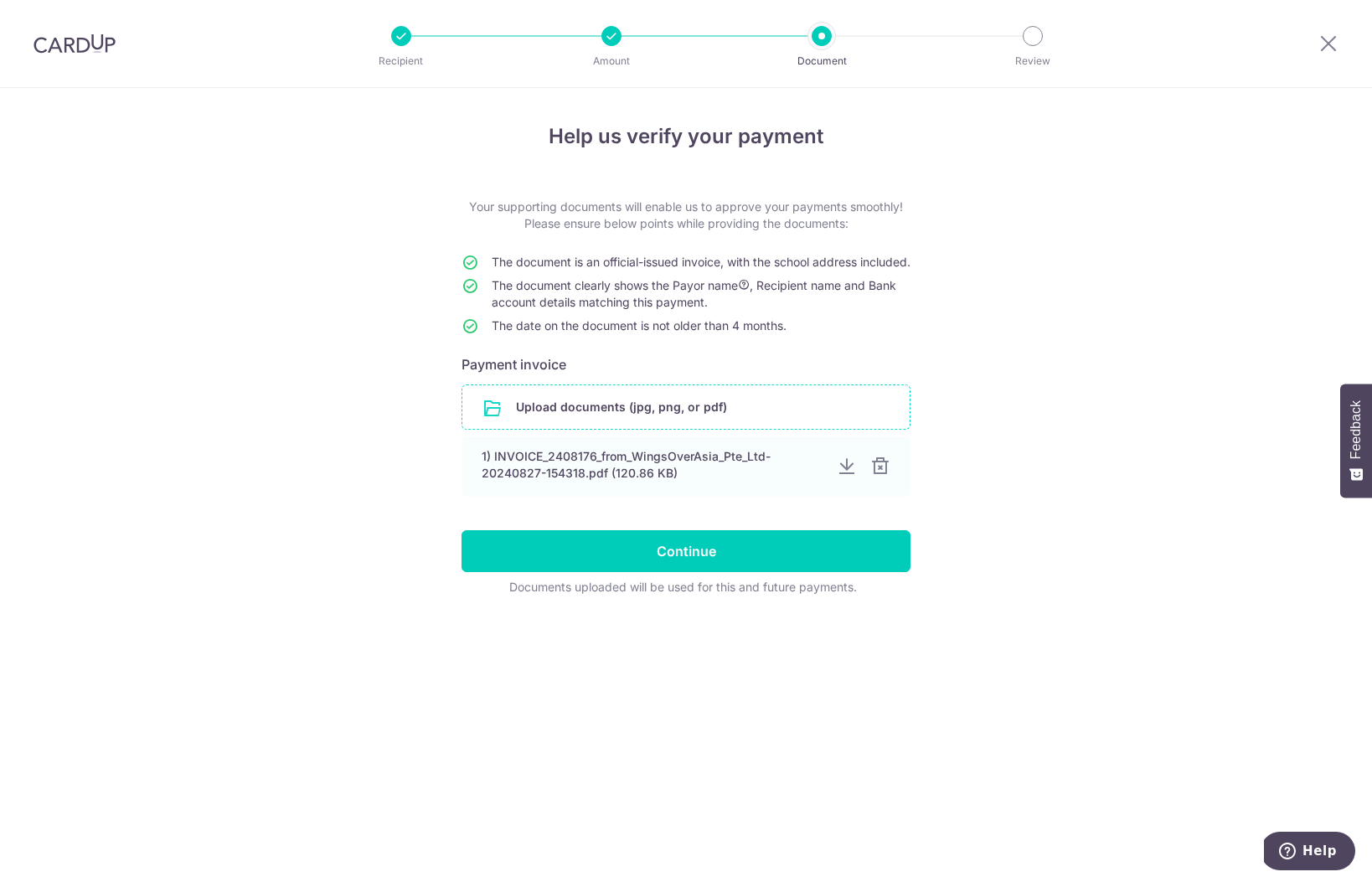
click at [707, 429] on input "file" at bounding box center [686, 407] width 447 height 43
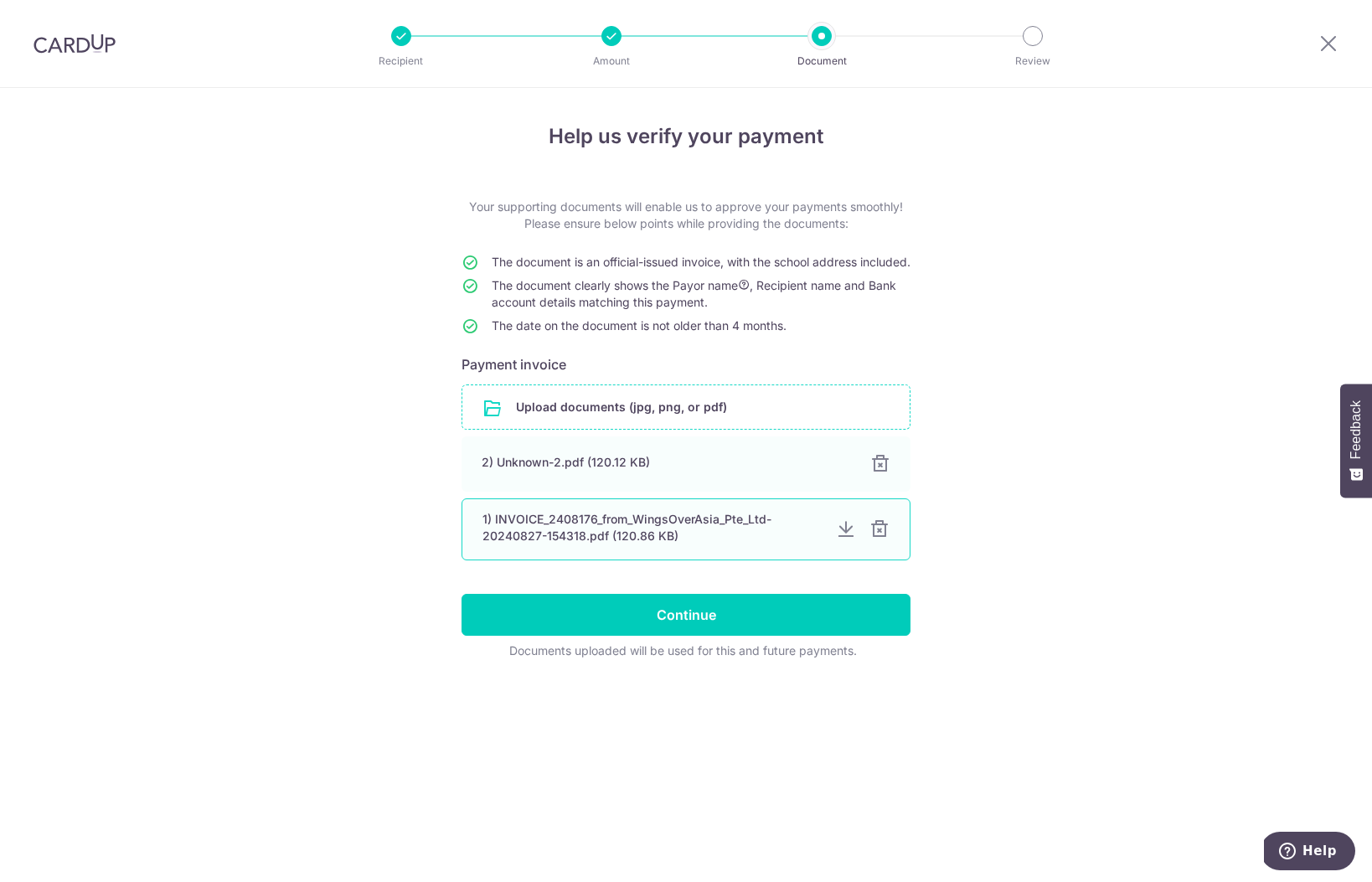
click at [877, 539] on div at bounding box center [879, 530] width 20 height 20
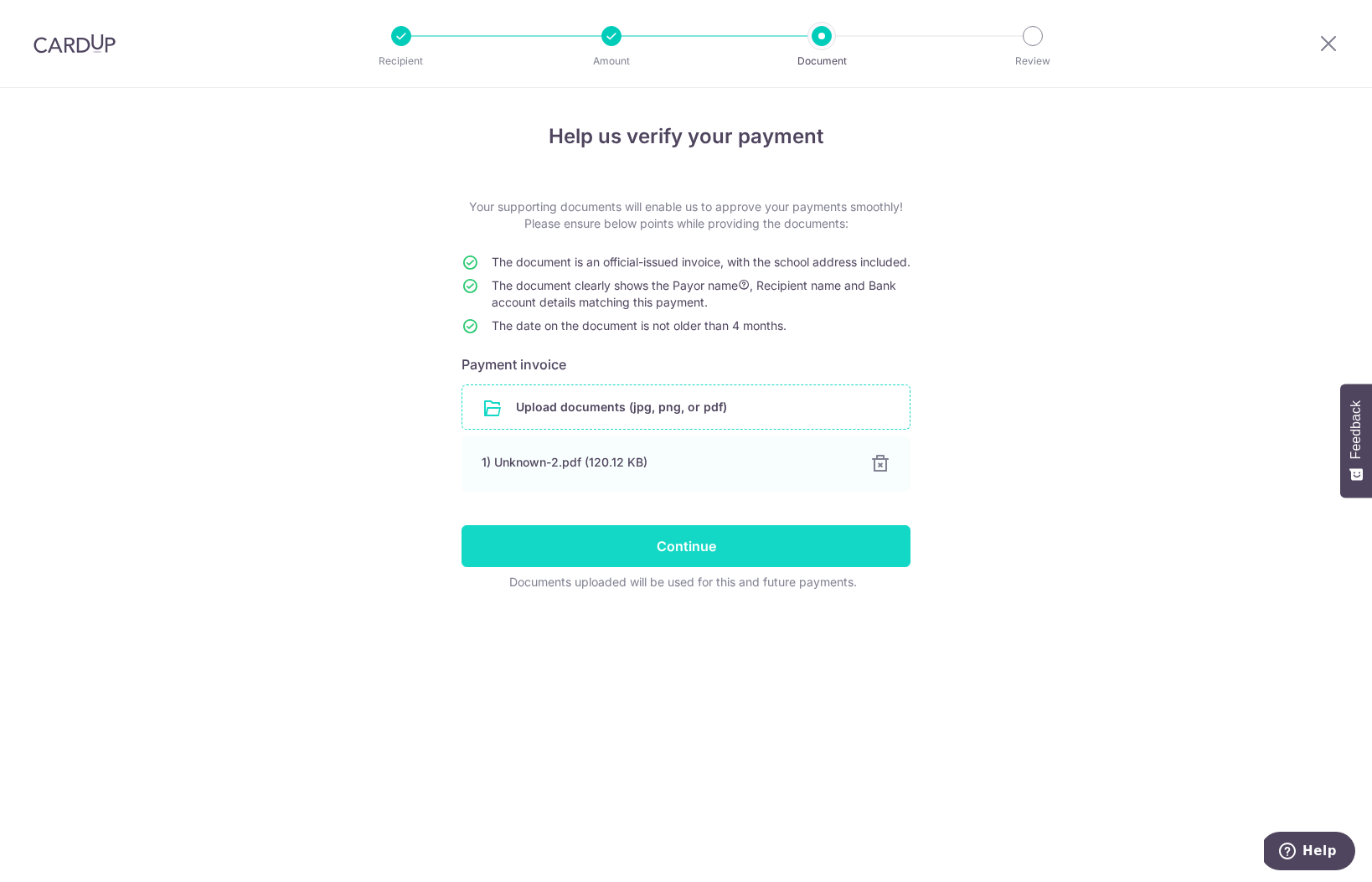
click at [811, 558] on input "Continue" at bounding box center [686, 546] width 449 height 42
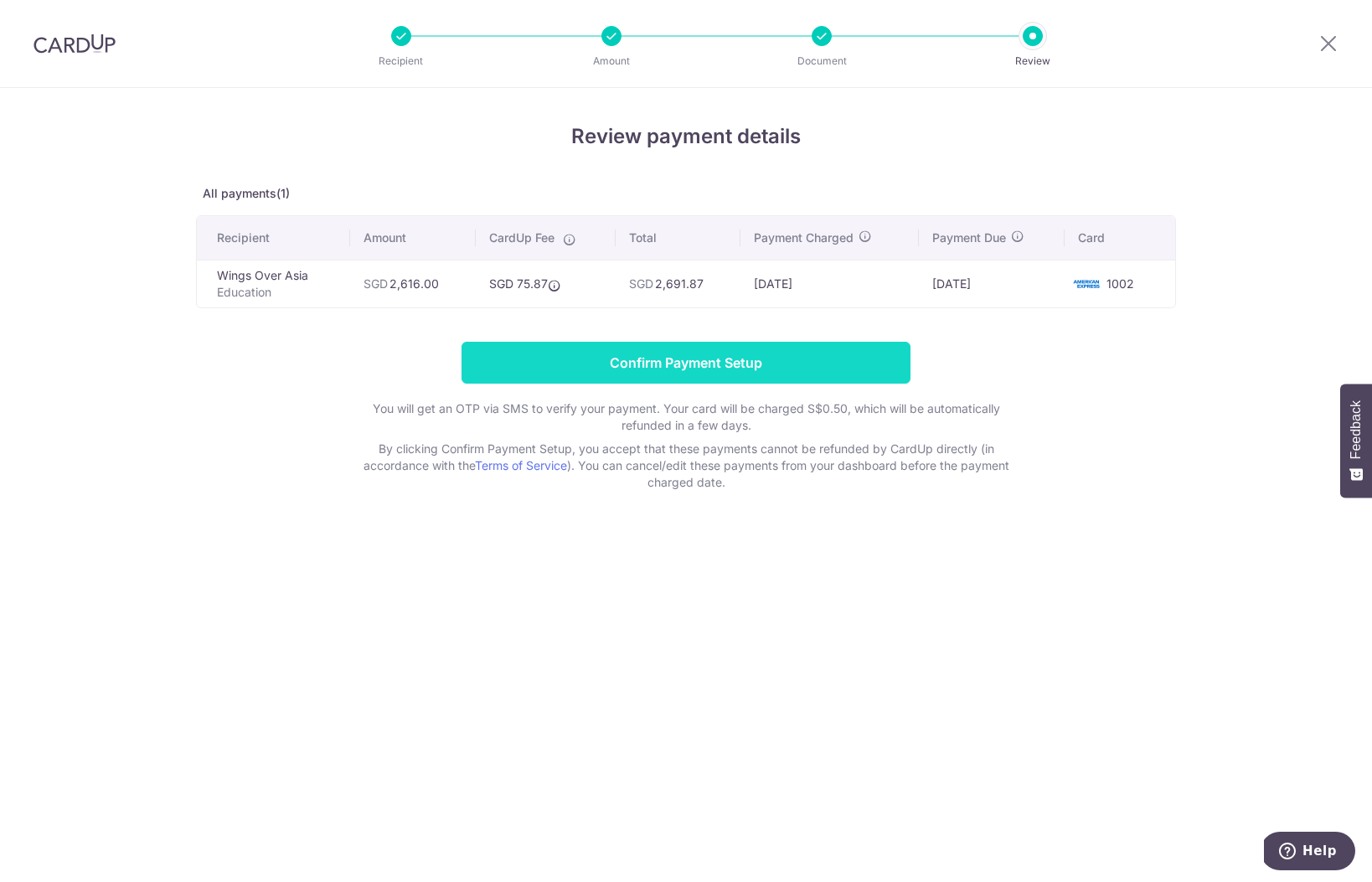
click at [738, 351] on input "Confirm Payment Setup" at bounding box center [686, 363] width 449 height 42
